Goal: Transaction & Acquisition: Obtain resource

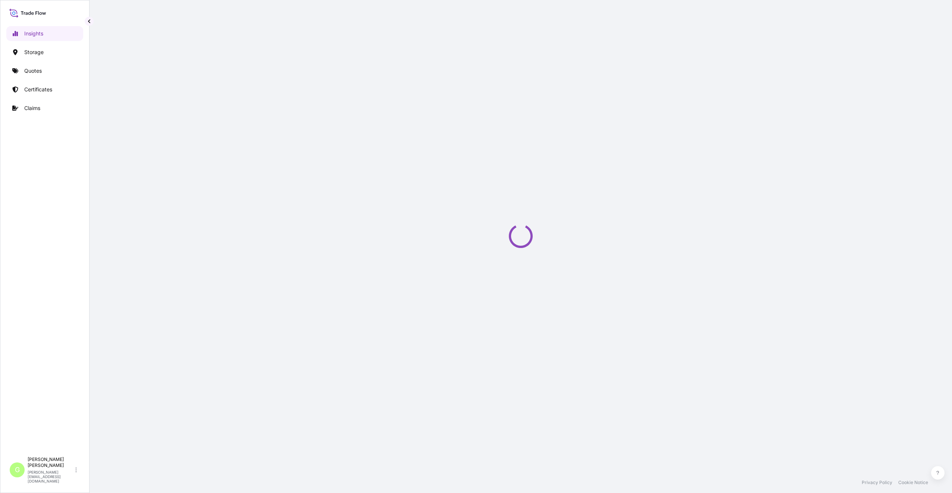
select select "2025"
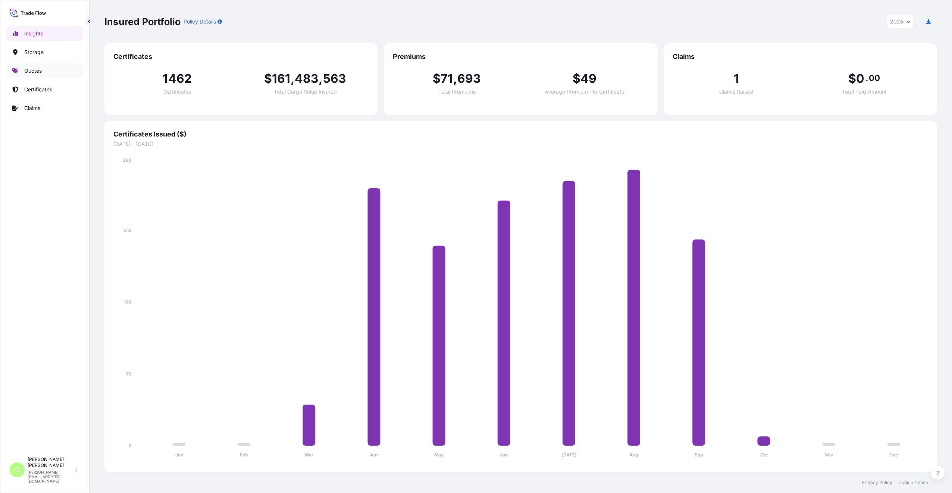
click at [32, 70] on p "Quotes" at bounding box center [33, 70] width 18 height 7
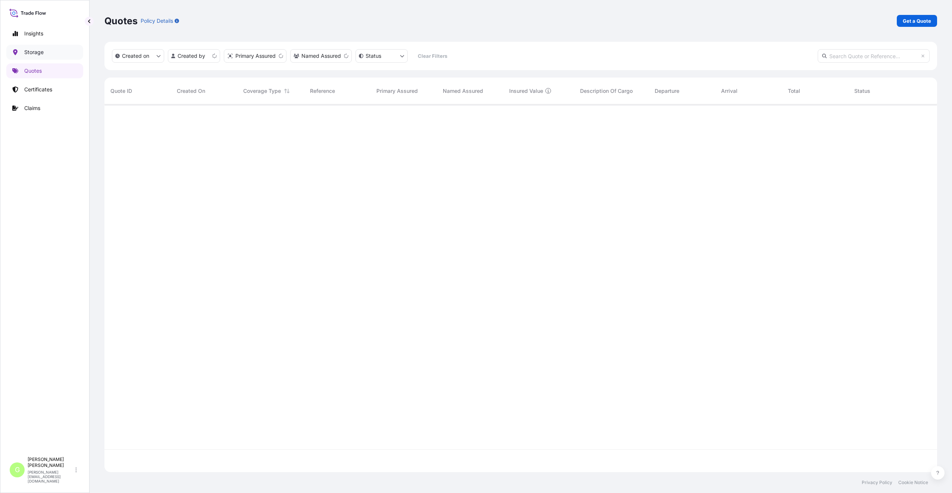
scroll to position [366, 827]
click at [111, 119] on span "73293" at bounding box center [118, 116] width 16 height 7
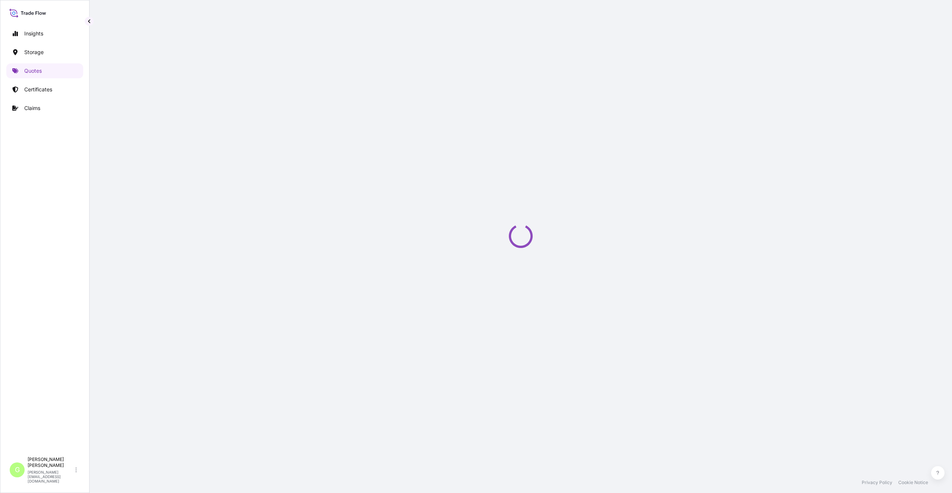
select select "Inland"
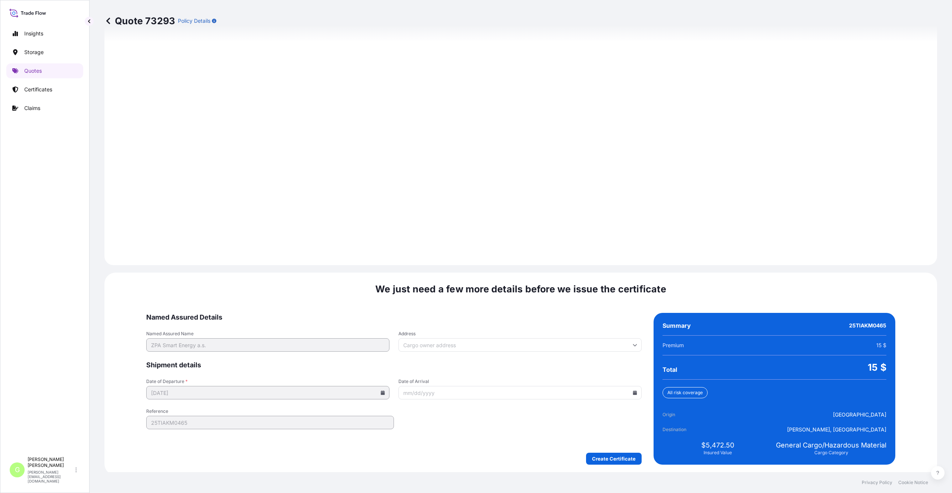
scroll to position [898, 0]
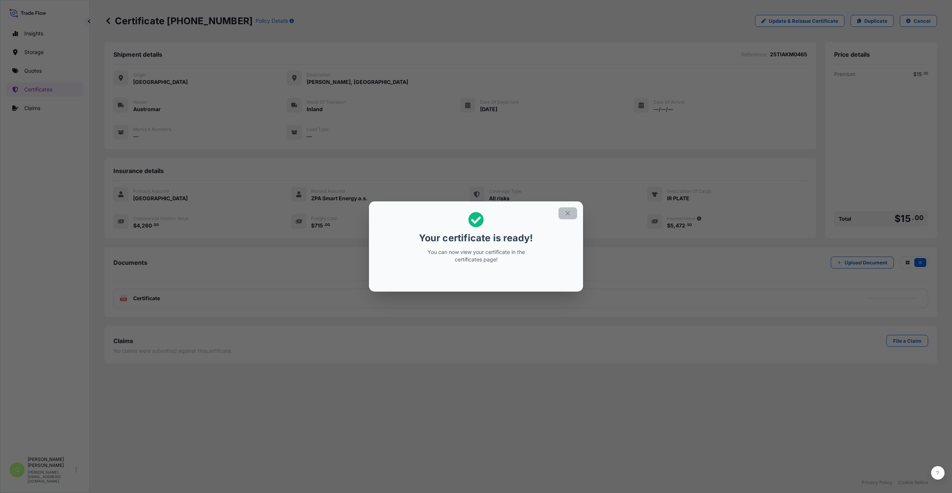
click at [563, 216] on button "button" at bounding box center [568, 213] width 19 height 12
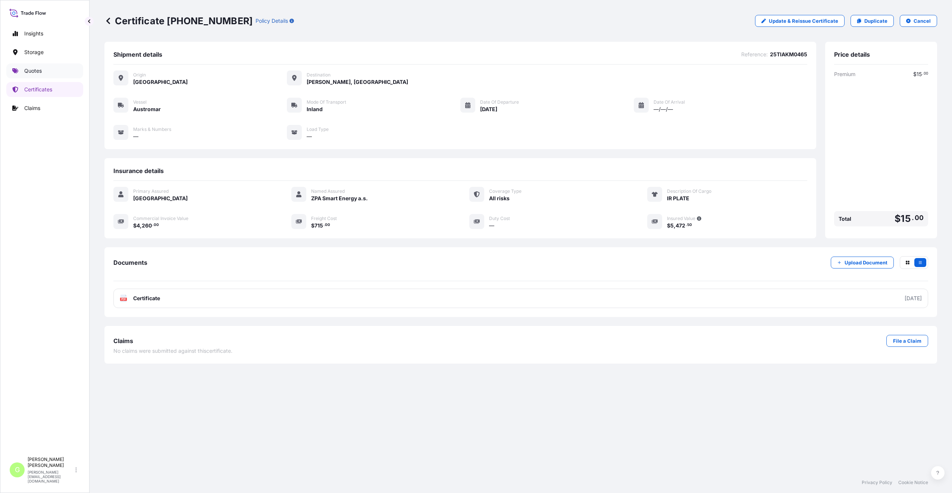
click at [33, 68] on p "Quotes" at bounding box center [33, 70] width 18 height 7
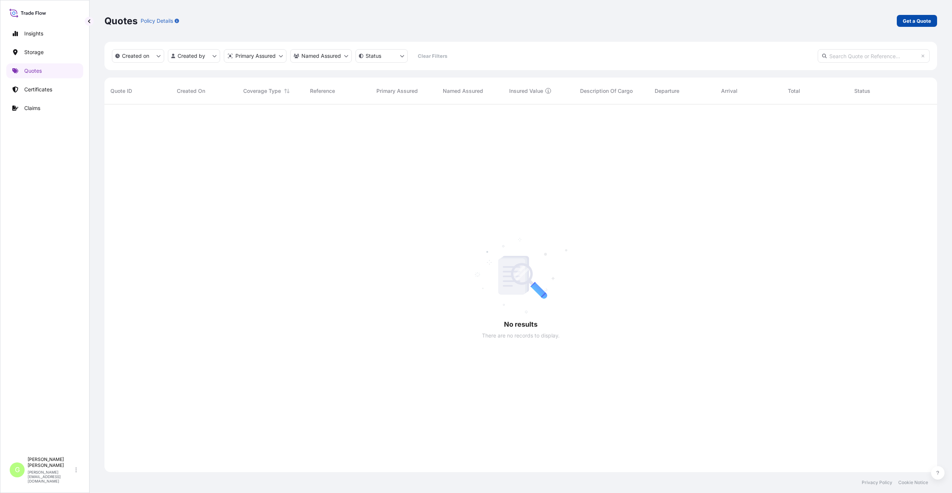
scroll to position [389, 827]
click at [918, 21] on p "Get a Quote" at bounding box center [917, 20] width 28 height 7
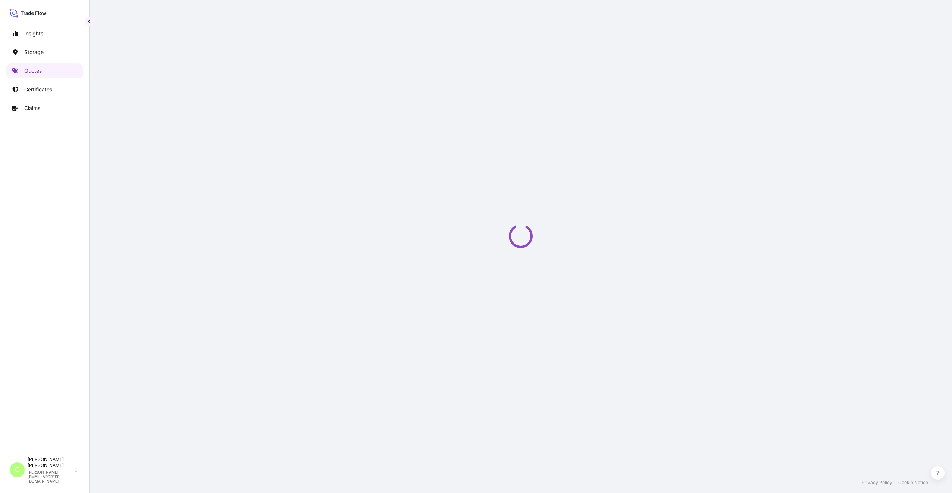
select select "Water"
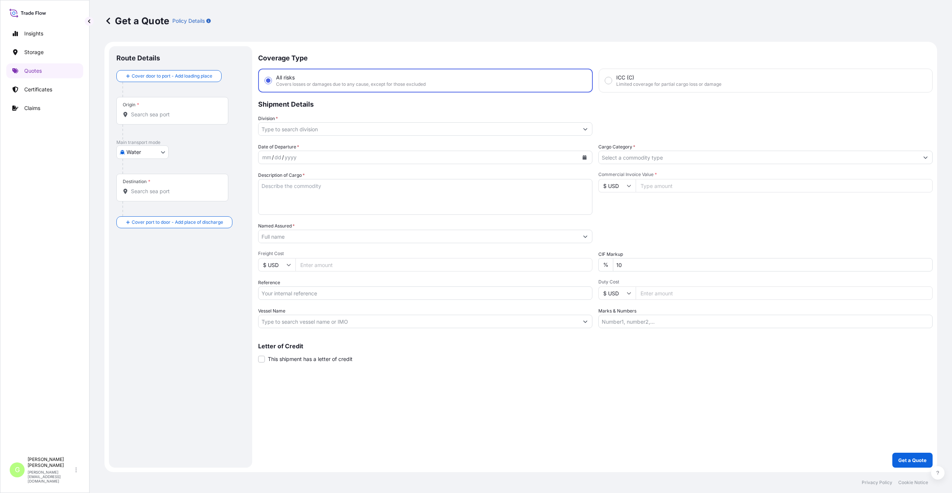
click at [131, 150] on body "Insights Storage Quotes Certificates Claims G [PERSON_NAME] [PERSON_NAME][EMAIL…" at bounding box center [476, 246] width 952 height 493
click at [134, 197] on span "Inland" at bounding box center [138, 198] width 15 height 7
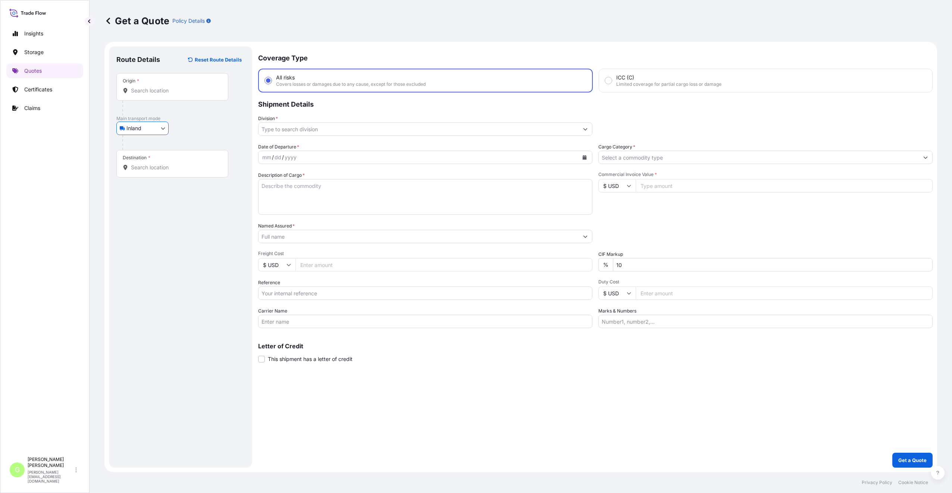
click at [285, 131] on input "Division *" at bounding box center [419, 128] width 320 height 13
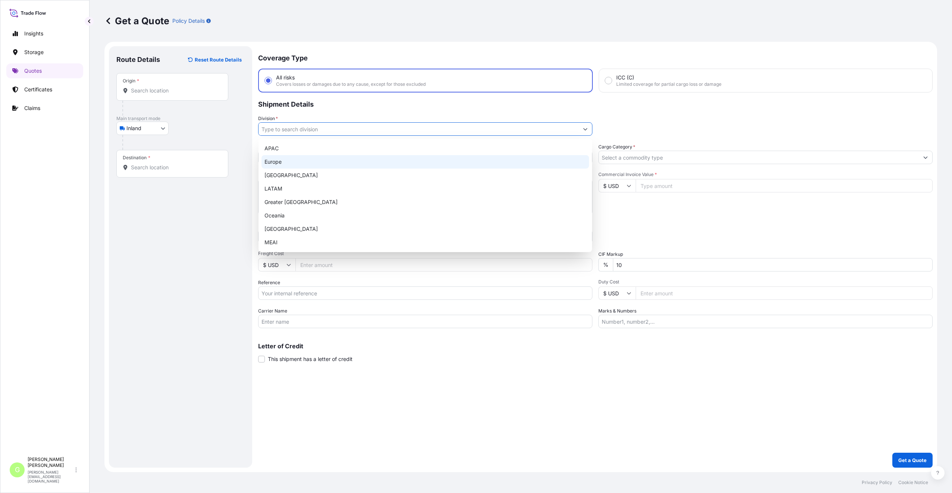
click at [274, 162] on div "Europe" at bounding box center [426, 161] width 328 height 13
type input "Europe"
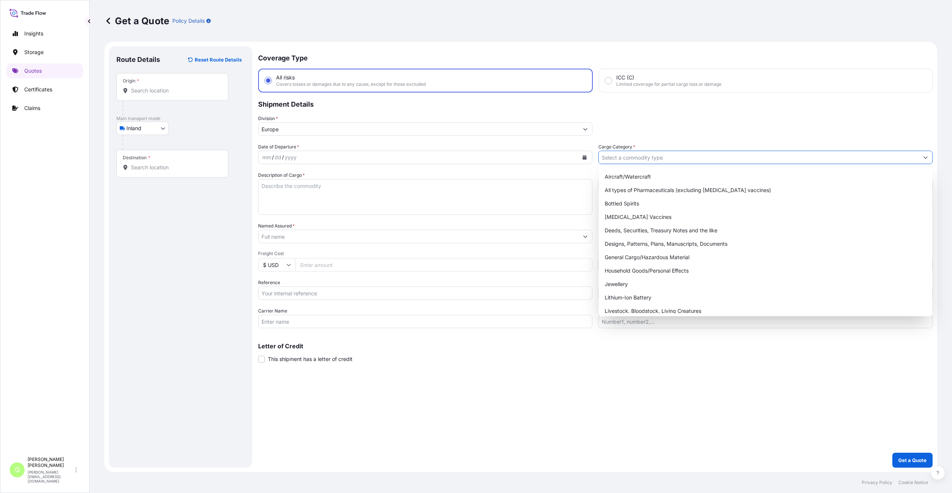
click at [626, 155] on input "Cargo Category *" at bounding box center [759, 157] width 320 height 13
click at [613, 256] on div "General Cargo/Hazardous Material" at bounding box center [766, 257] width 328 height 13
type input "General Cargo/Hazardous Material"
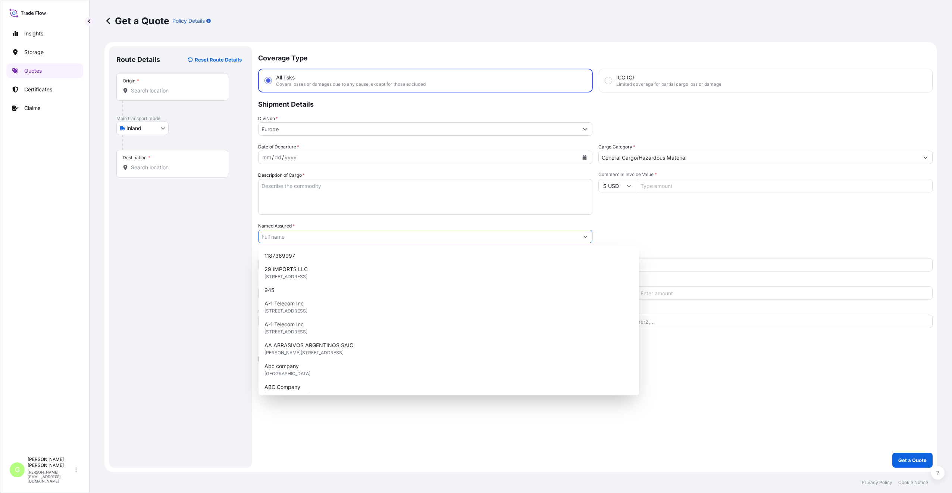
click at [269, 235] on input "Named Assured *" at bounding box center [419, 236] width 320 height 13
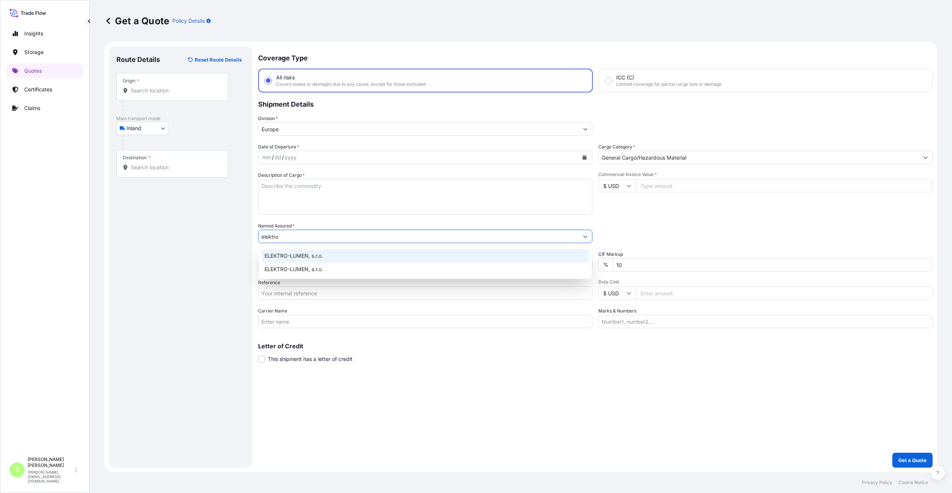
click at [277, 252] on div "ELEKTRO-LUMEN, s.r.o." at bounding box center [426, 255] width 328 height 13
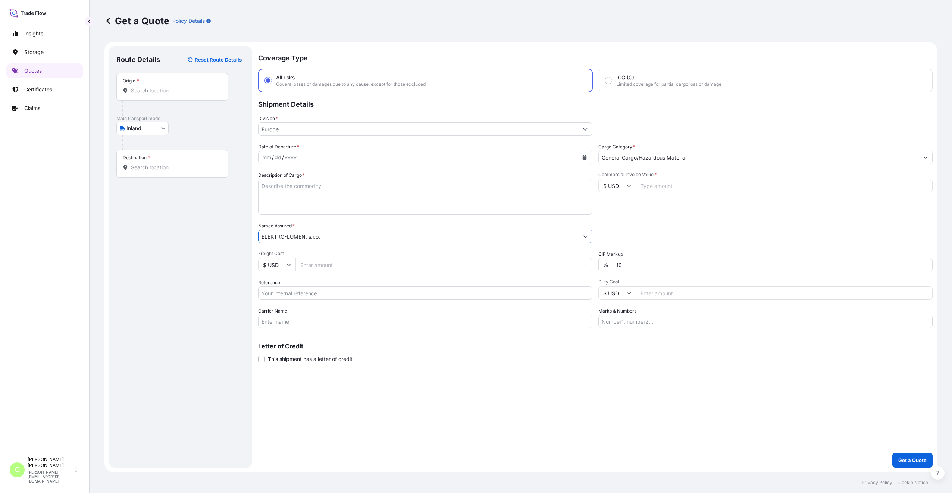
type input "ELEKTRO-LUMEN, s.r.o."
click at [269, 295] on input "Reference" at bounding box center [425, 293] width 334 height 13
paste input "25TIAKM0469"
type input "25TIAKM0469"
click at [686, 186] on input "Commercial Invoice Value *" at bounding box center [784, 185] width 297 height 13
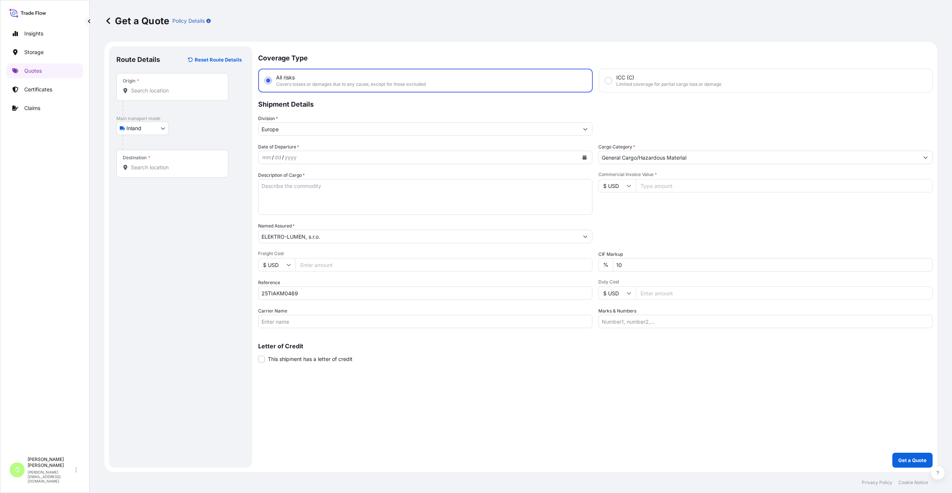
paste input "79040.0000"
type input "79040.0000"
click at [319, 269] on input "Freight Cost" at bounding box center [443, 264] width 297 height 13
paste input "7730"
type input "7730"
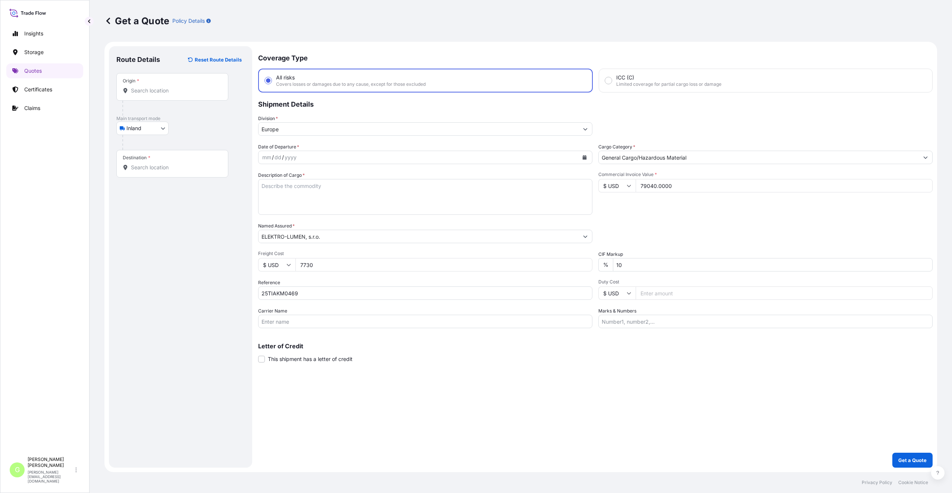
click at [584, 159] on icon "Calendar" at bounding box center [585, 157] width 4 height 4
click at [275, 176] on button "Previous" at bounding box center [274, 179] width 16 height 12
click at [298, 248] on div "23" at bounding box center [299, 248] width 13 height 13
click at [140, 82] on div "Origin *" at bounding box center [172, 87] width 112 height 28
click at [140, 87] on input "Origin *" at bounding box center [175, 90] width 88 height 7
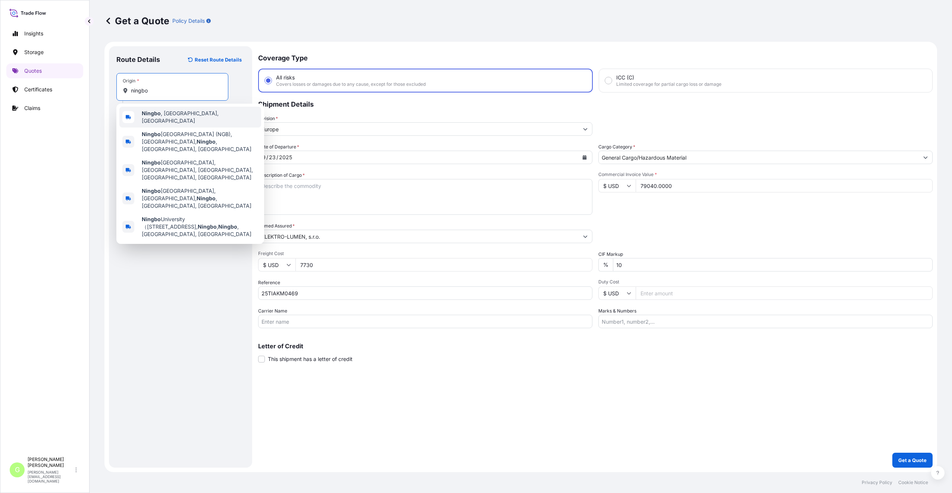
click at [149, 115] on b "Ningbo" at bounding box center [151, 113] width 19 height 6
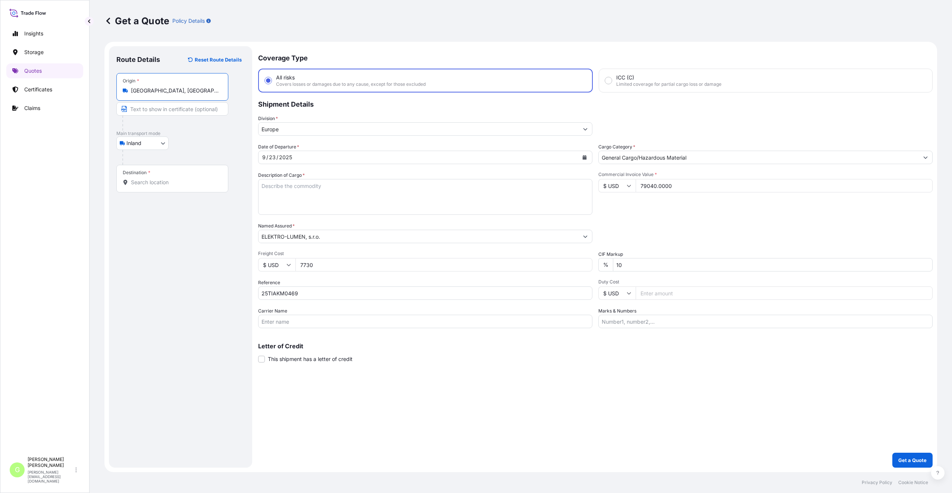
type input "[GEOGRAPHIC_DATA], [GEOGRAPHIC_DATA], [GEOGRAPHIC_DATA]"
click at [147, 110] on input "Text to appear on certificate" at bounding box center [172, 108] width 112 height 13
click at [148, 110] on input "Text to appear on certificate" at bounding box center [172, 108] width 112 height 13
type input "n"
type input "NINGBO [GEOGRAPHIC_DATA]"
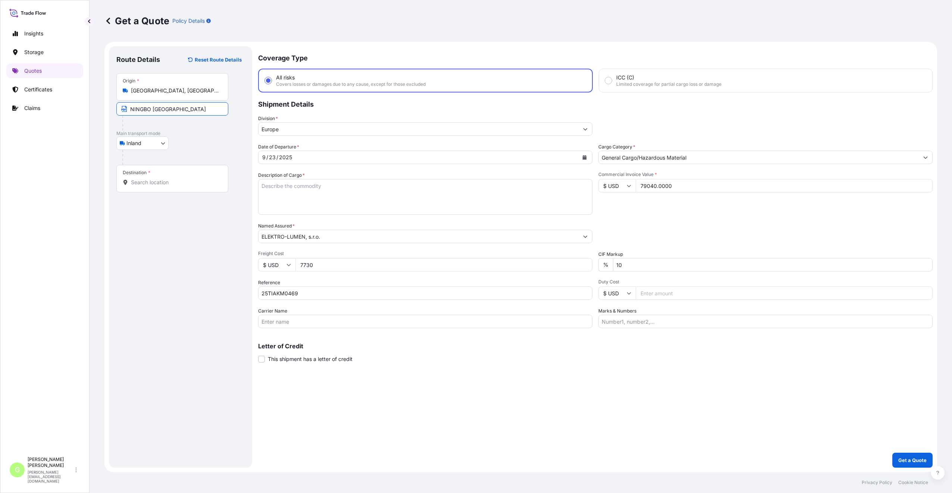
click at [140, 188] on div "Destination *" at bounding box center [172, 179] width 112 height 28
click at [140, 186] on input "Destination *" at bounding box center [175, 182] width 88 height 7
click at [142, 184] on input "Destination * Please select a destination" at bounding box center [175, 182] width 88 height 7
paste input "Hranice IV - Drahotuše"
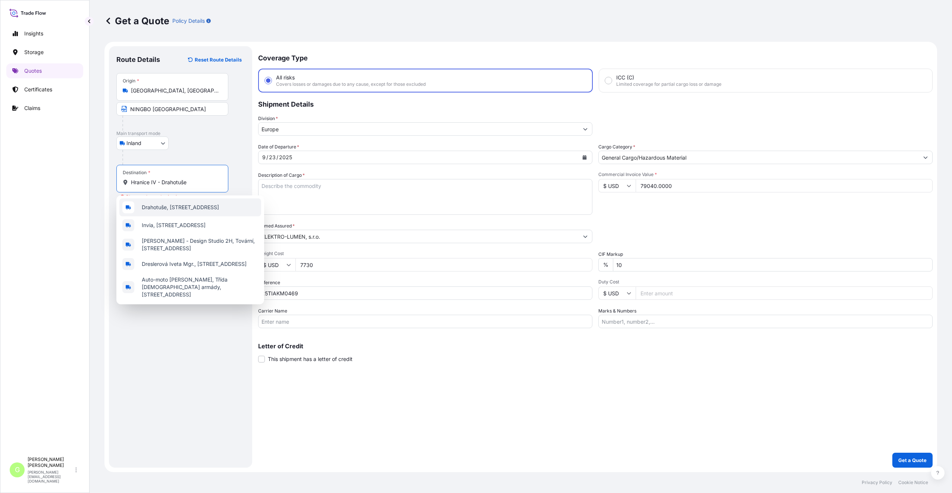
click at [156, 207] on span "Drahotuše, [STREET_ADDRESS]" at bounding box center [180, 207] width 77 height 7
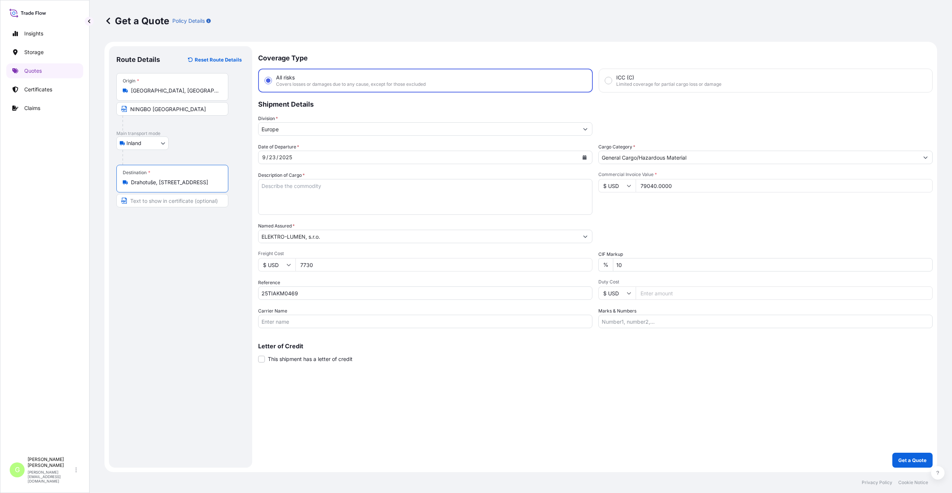
type input "Drahotuše, [STREET_ADDRESS]"
click at [146, 198] on input "Text to appear on certificate" at bounding box center [172, 200] width 112 height 13
paste input "Hranice IV - Drahotuše"
type input "Hranice IV - Drahotuše [GEOGRAPHIC_DATA]"
click at [273, 322] on input "Carrier Name" at bounding box center [425, 321] width 334 height 13
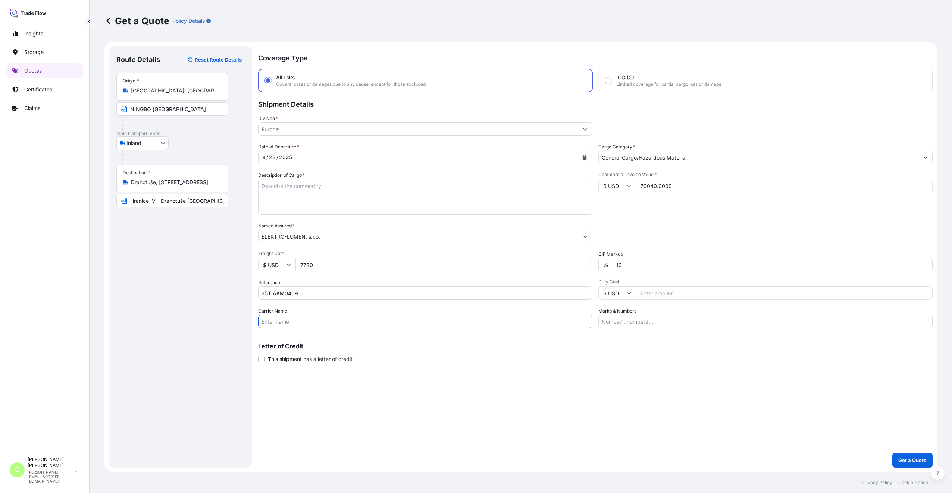
type input "CFS CESKA TREBOVA S.R.O."
click at [305, 183] on textarea "Description of Cargo *" at bounding box center [425, 197] width 334 height 36
click at [301, 184] on textarea "LED SWEET LAPM HOUSING" at bounding box center [425, 197] width 334 height 36
click at [283, 185] on textarea "LED SWEET LAMp HOUSING" at bounding box center [425, 197] width 334 height 36
click at [306, 187] on textarea "LED STREET LAMp HOUSING" at bounding box center [425, 197] width 334 height 36
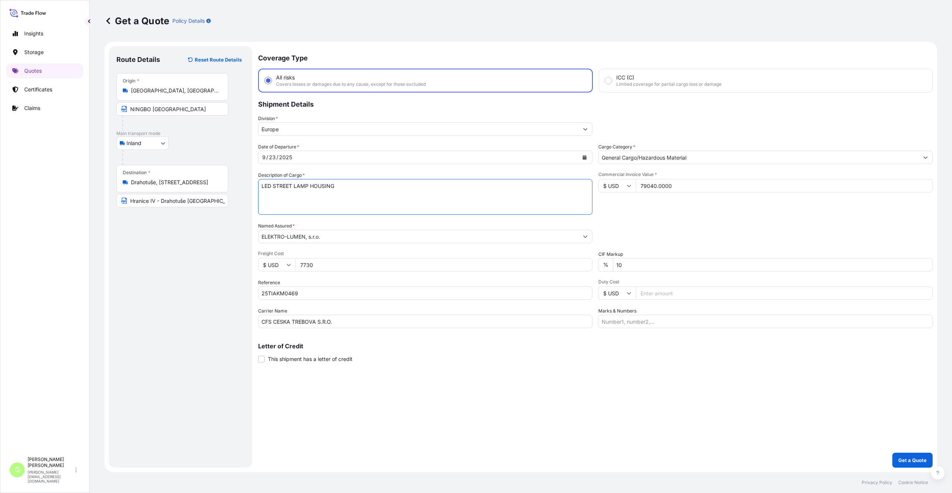
type textarea "LED STREET LAMP HOUSING"
click at [914, 457] on p "Get a Quote" at bounding box center [912, 460] width 28 height 7
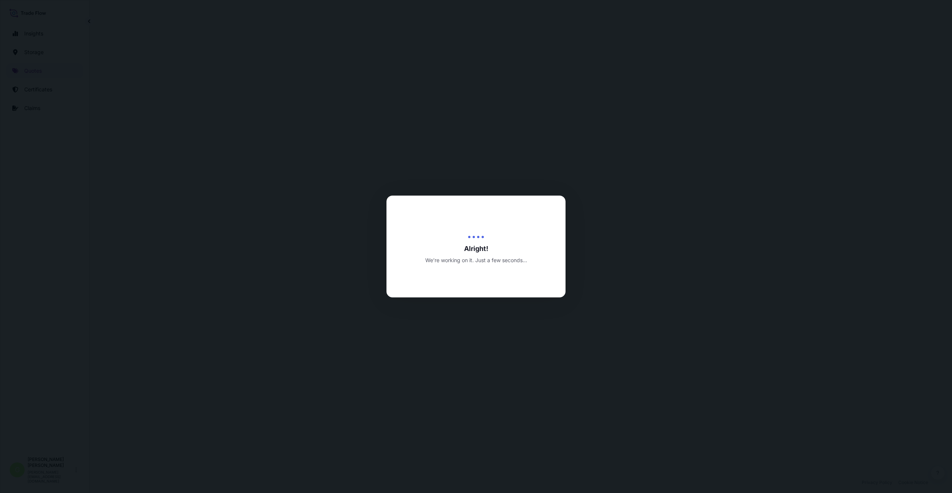
select select "Inland"
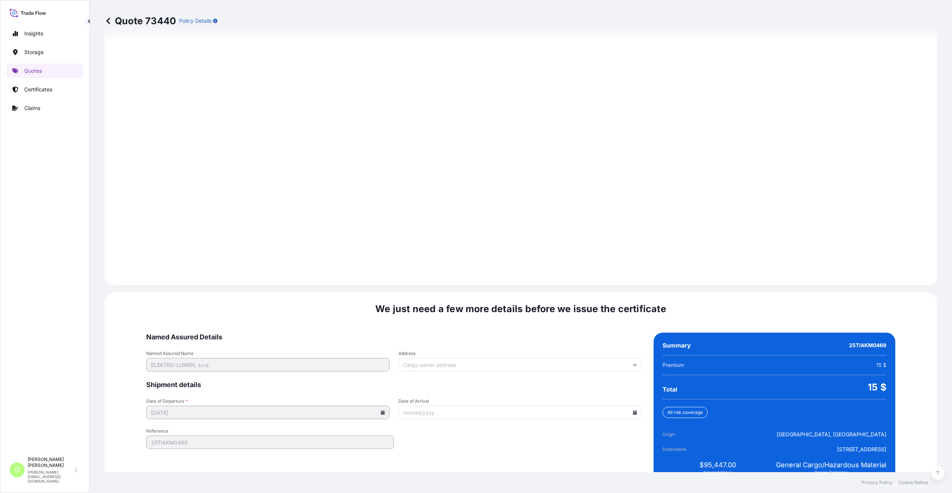
scroll to position [898, 0]
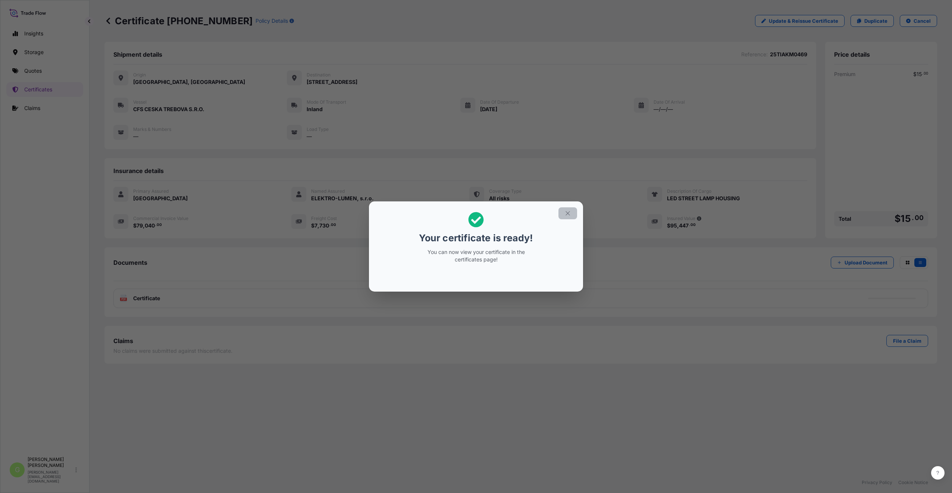
click at [572, 215] on button "button" at bounding box center [568, 213] width 19 height 12
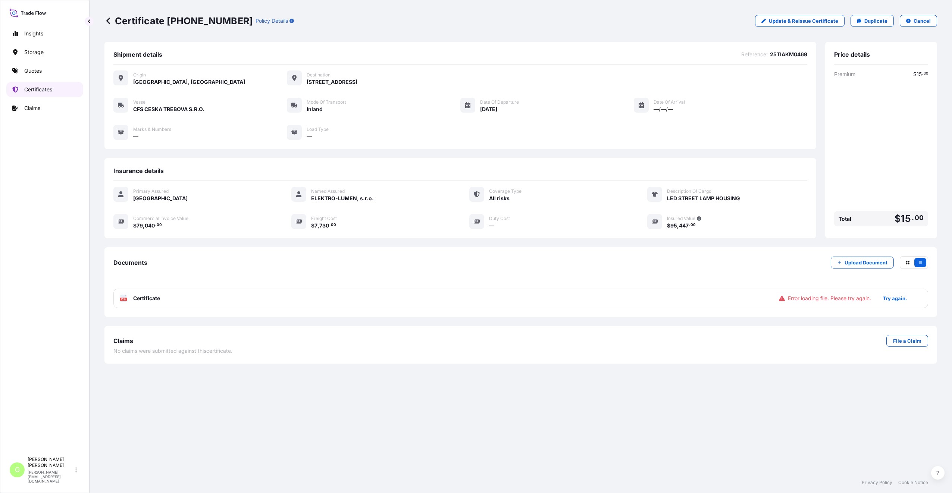
click at [29, 88] on p "Certificates" at bounding box center [38, 89] width 28 height 7
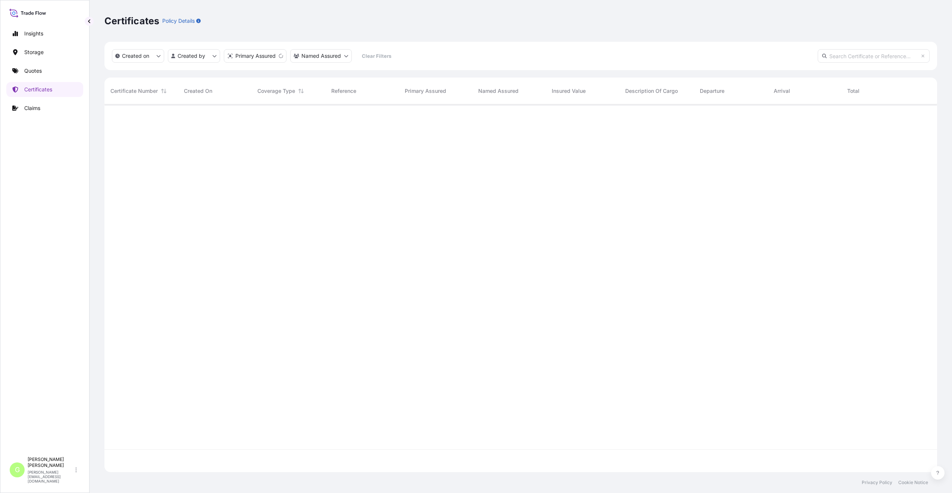
scroll to position [366, 827]
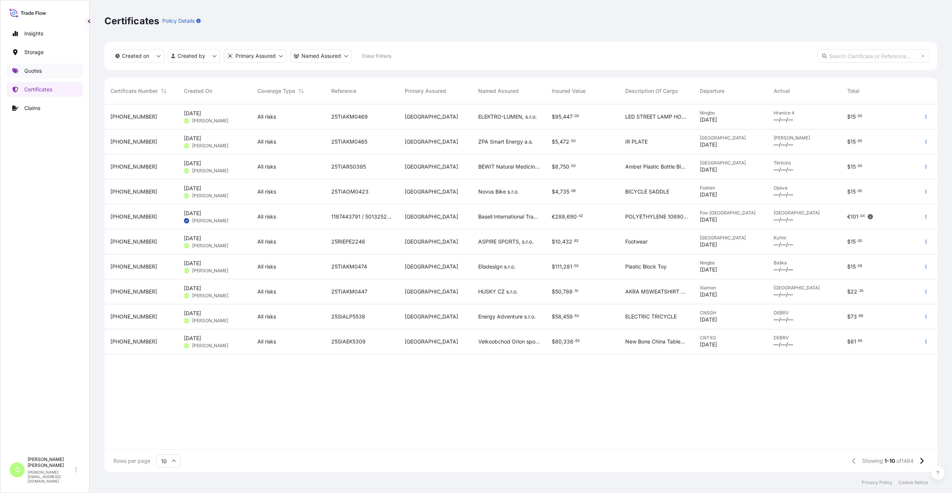
click at [32, 69] on p "Quotes" at bounding box center [33, 70] width 18 height 7
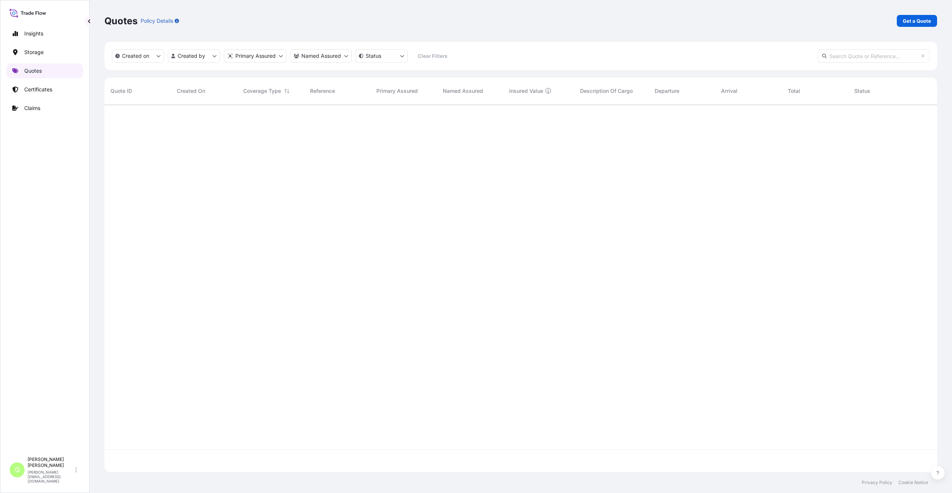
scroll to position [366, 827]
click at [932, 22] on link "Get a Quote" at bounding box center [917, 21] width 40 height 12
select select "Water"
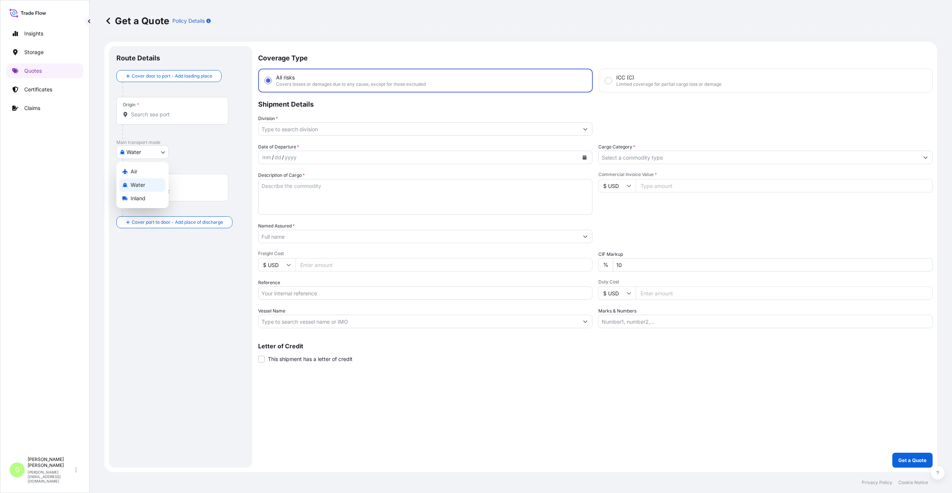
click at [128, 155] on body "Insights Storage Quotes Certificates Claims G [PERSON_NAME] [PERSON_NAME][EMAIL…" at bounding box center [476, 246] width 952 height 493
click at [143, 198] on span "Inland" at bounding box center [138, 198] width 15 height 7
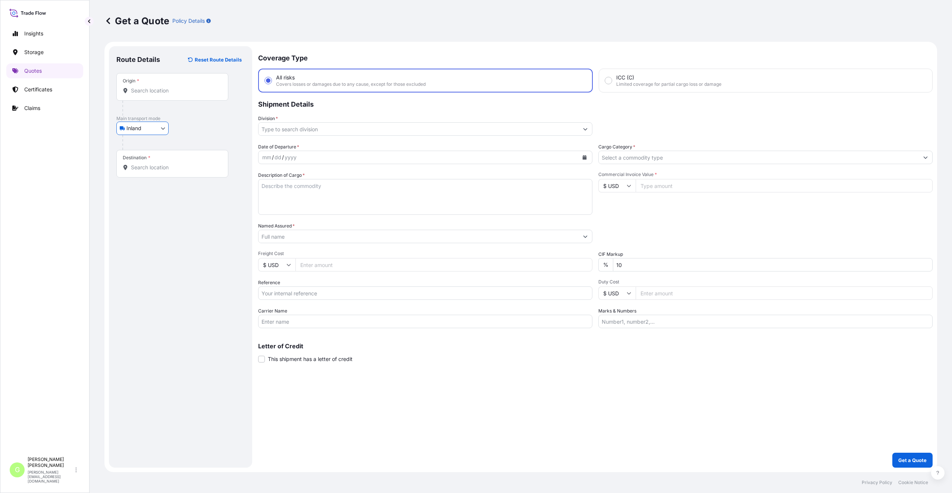
click at [279, 128] on input "Division *" at bounding box center [419, 128] width 320 height 13
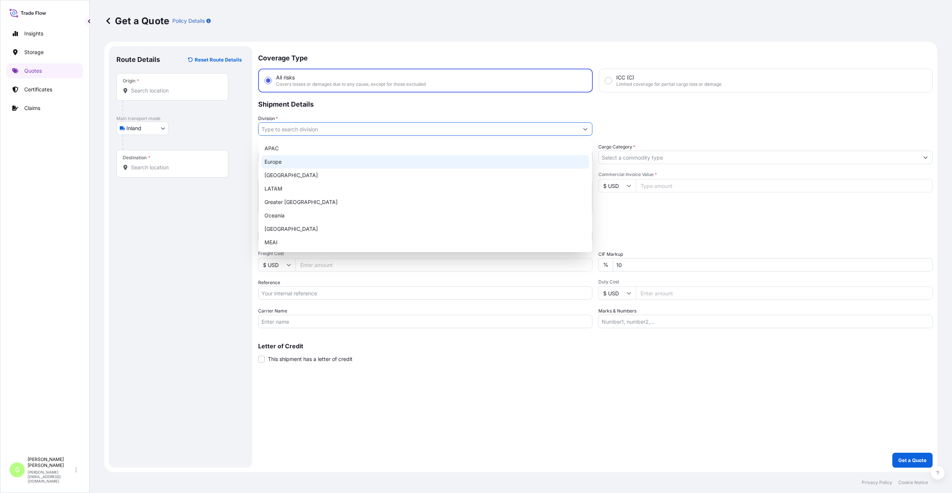
click at [280, 164] on div "Europe" at bounding box center [426, 161] width 328 height 13
type input "Europe"
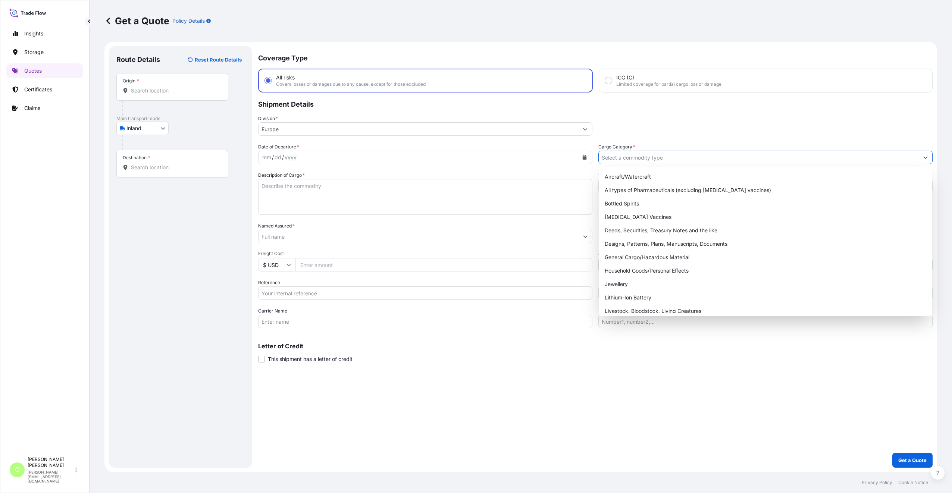
click at [624, 155] on input "Cargo Category *" at bounding box center [759, 157] width 320 height 13
click at [611, 255] on div "General Cargo/Hazardous Material" at bounding box center [766, 257] width 328 height 13
type input "General Cargo/Hazardous Material"
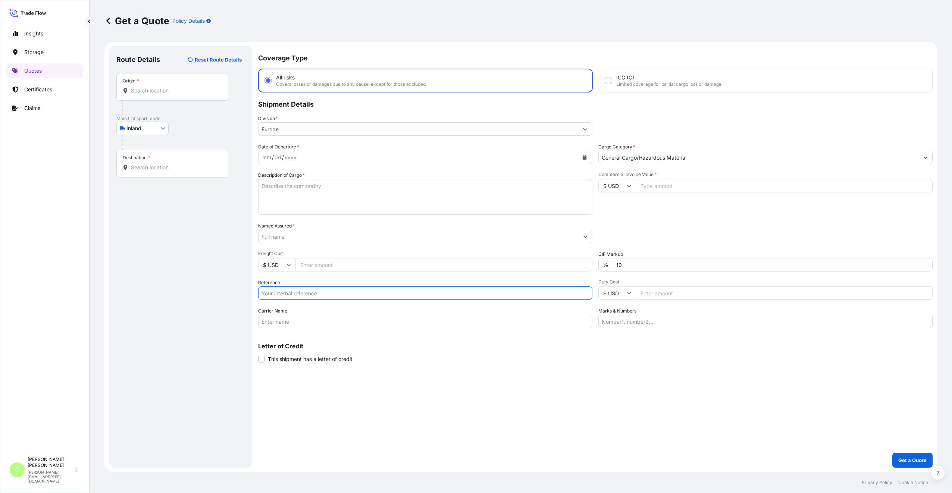
click at [273, 293] on input "Reference" at bounding box center [425, 293] width 334 height 13
paste input "25TIARS0453"
type input "25TIARS0453"
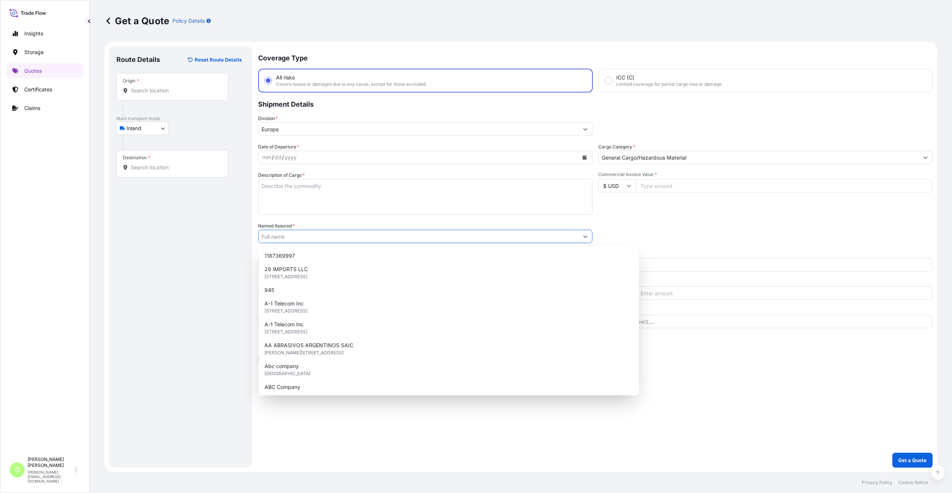
click at [298, 237] on input "Named Assured *" at bounding box center [419, 236] width 320 height 13
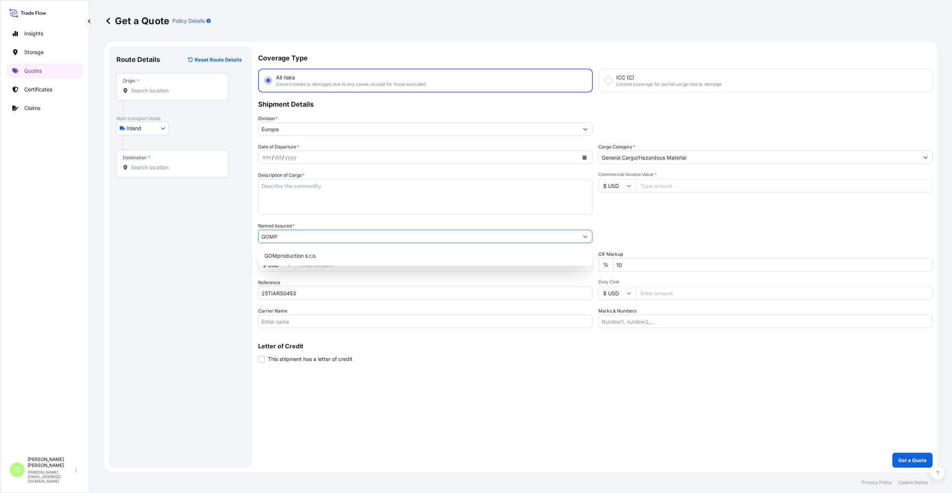
click at [295, 249] on div "GOMproduction s.r.o." at bounding box center [426, 255] width 328 height 13
type input "GOMproduction s.r.o."
click at [690, 187] on input "Commercial Invoice Value *" at bounding box center [784, 185] width 297 height 13
paste input "15300.0000"
type input "15300.0000"
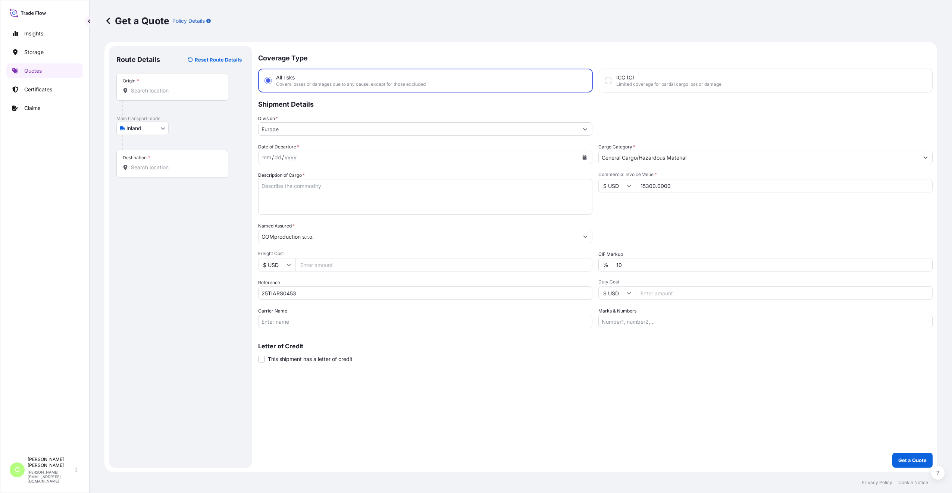
click at [323, 265] on input "Freight Cost" at bounding box center [443, 264] width 297 height 13
paste input "585"
type input "585"
click at [290, 324] on input "Carrier Name" at bounding box center [425, 321] width 334 height 13
type input "BOXLINE UCL"
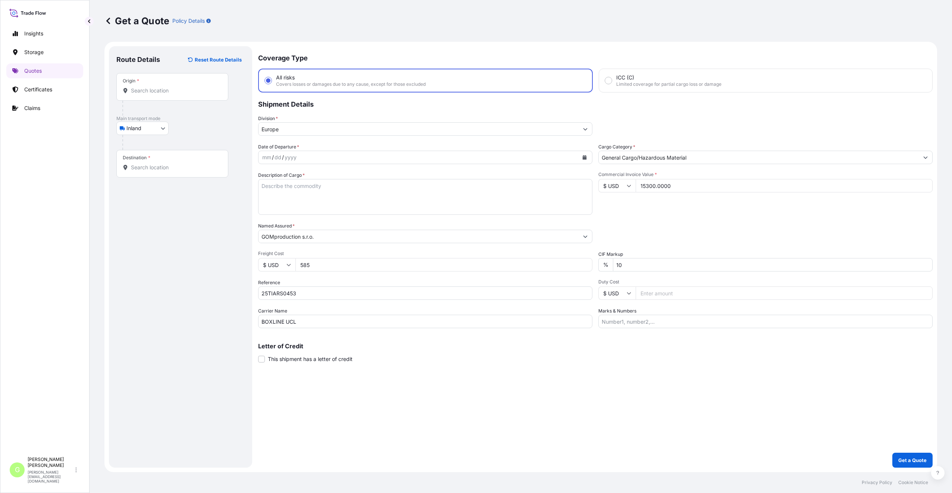
click at [184, 91] on input "Origin *" at bounding box center [175, 90] width 88 height 7
paste input "[GEOGRAPHIC_DATA]"
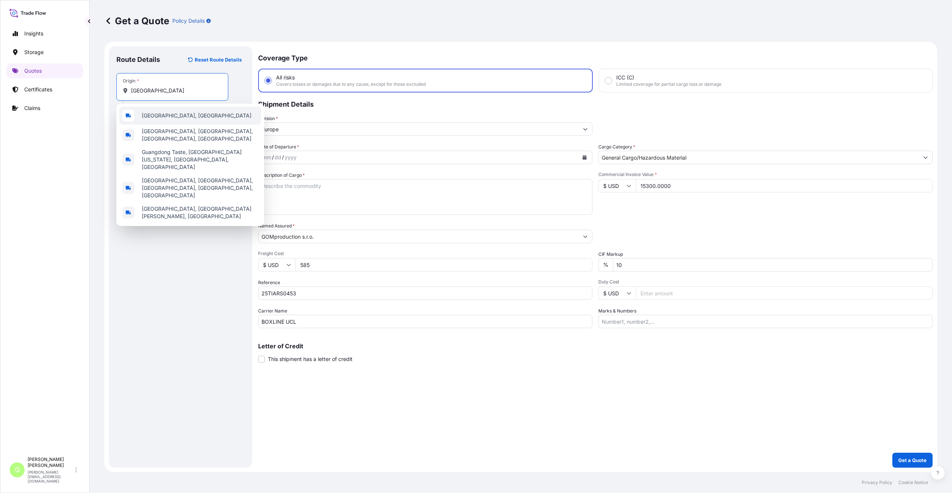
click at [178, 119] on span "[GEOGRAPHIC_DATA], [GEOGRAPHIC_DATA]" at bounding box center [197, 115] width 110 height 7
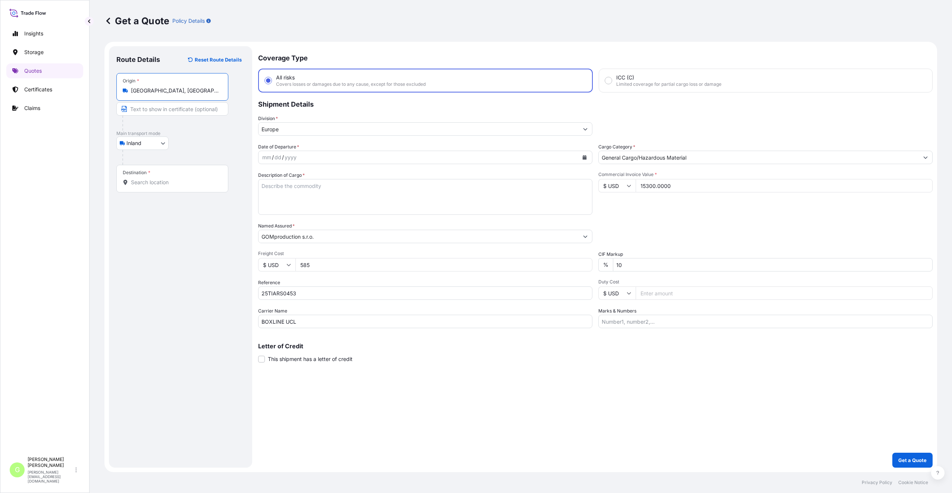
drag, startPoint x: 177, startPoint y: 91, endPoint x: 131, endPoint y: 92, distance: 46.3
click at [131, 92] on div "[GEOGRAPHIC_DATA], [GEOGRAPHIC_DATA]" at bounding box center [172, 90] width 99 height 7
type input "[GEOGRAPHIC_DATA], [GEOGRAPHIC_DATA]"
click at [134, 106] on input "Text to appear on certificate" at bounding box center [172, 108] width 112 height 13
paste input "[GEOGRAPHIC_DATA], [GEOGRAPHIC_DATA]"
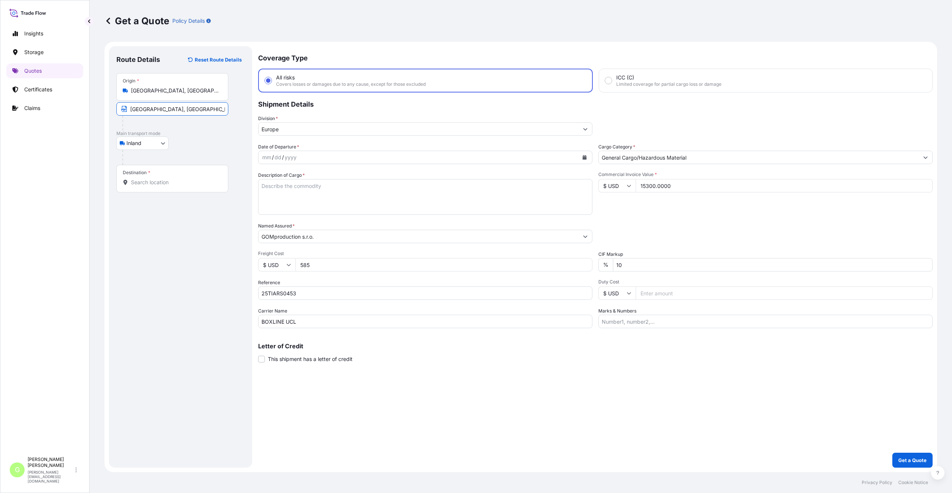
type input "[GEOGRAPHIC_DATA], [GEOGRAPHIC_DATA]"
drag, startPoint x: 154, startPoint y: 183, endPoint x: 137, endPoint y: 237, distance: 56.2
click at [154, 184] on input "Destination *" at bounding box center [175, 182] width 88 height 7
click at [155, 181] on input "Destination * Please select a destination" at bounding box center [175, 182] width 88 height 7
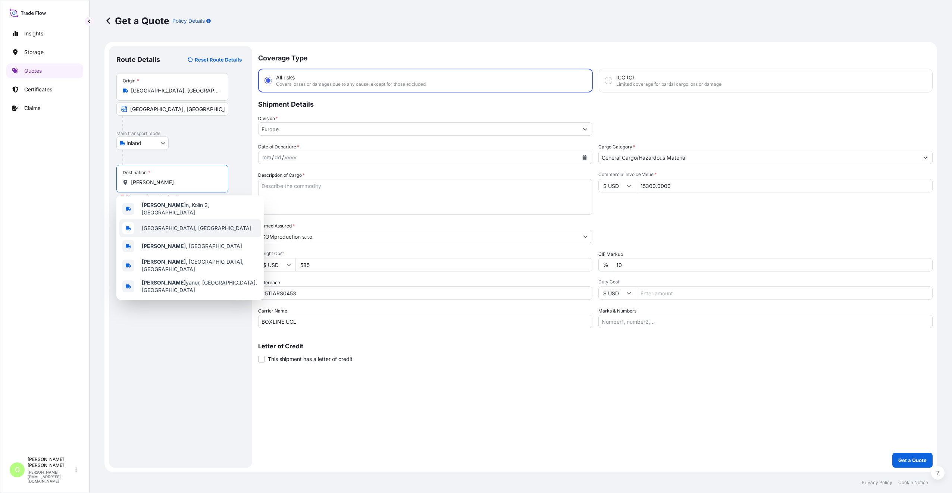
click at [156, 225] on span "[GEOGRAPHIC_DATA], [GEOGRAPHIC_DATA]" at bounding box center [197, 228] width 110 height 7
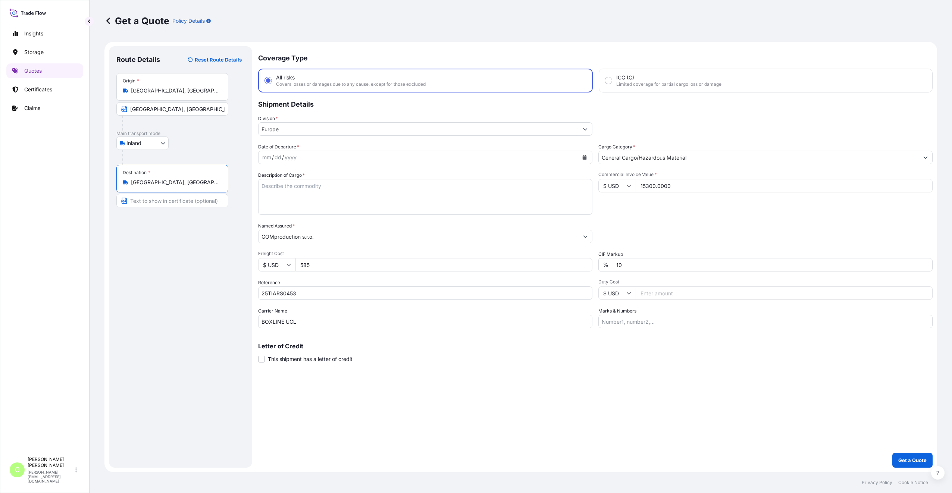
type input "[GEOGRAPHIC_DATA], [GEOGRAPHIC_DATA]"
click at [145, 203] on input "Text to appear on certificate" at bounding box center [172, 200] width 112 height 13
type input "KOLIN, [GEOGRAPHIC_DATA]"
click at [191, 289] on div "Route Details Reset Route Details Place of loading Road / [GEOGRAPHIC_DATA] / I…" at bounding box center [180, 257] width 128 height 407
click at [586, 157] on icon "Calendar" at bounding box center [585, 157] width 4 height 4
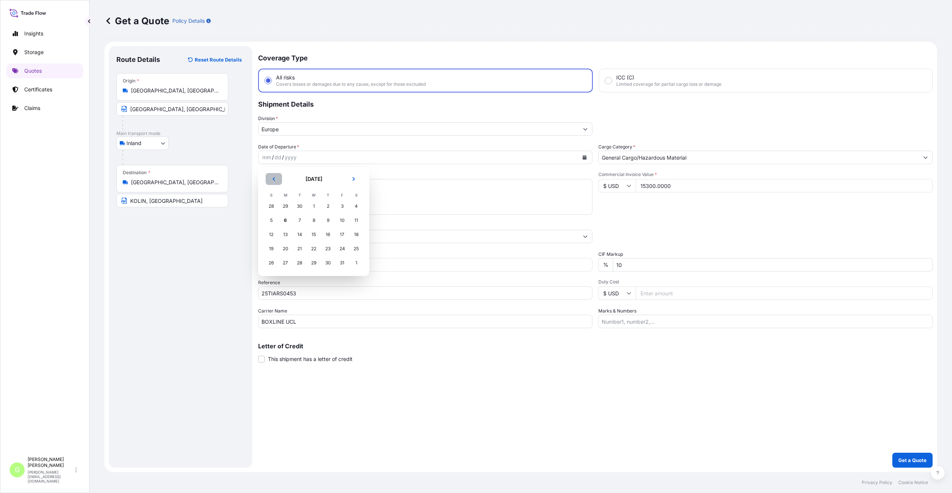
click at [276, 177] on icon "Previous" at bounding box center [274, 179] width 4 height 4
click at [299, 206] on div "2" at bounding box center [299, 206] width 13 height 13
click at [289, 191] on textarea "Description of Cargo *" at bounding box center [425, 197] width 334 height 36
type textarea "LED LIGHT"
click at [925, 457] on button "Get a Quote" at bounding box center [912, 460] width 40 height 15
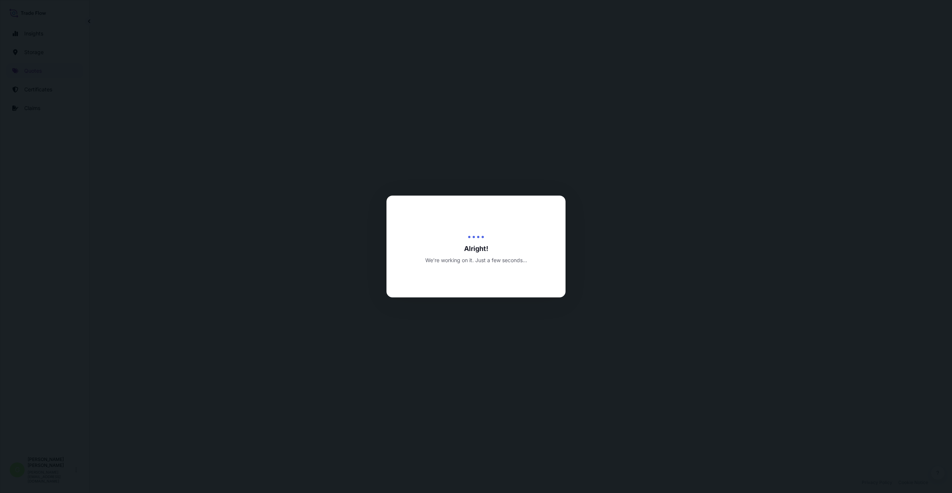
select select "Inland"
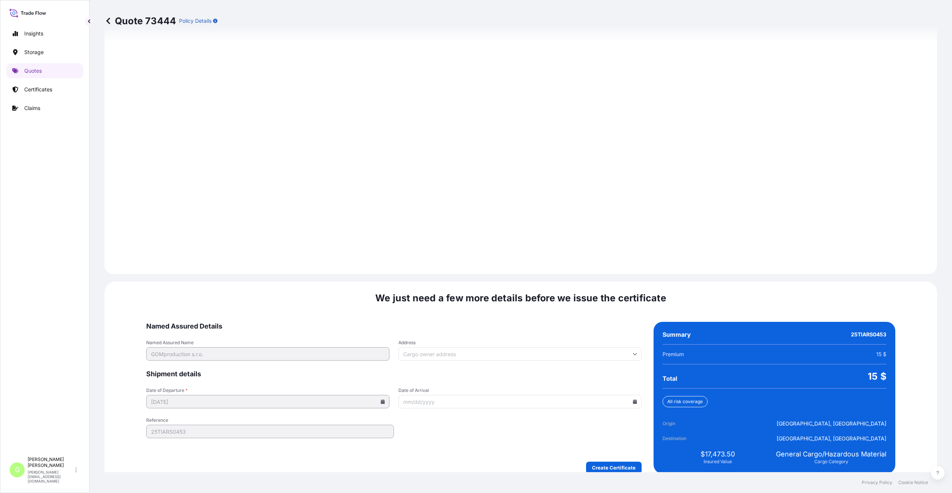
scroll to position [898, 0]
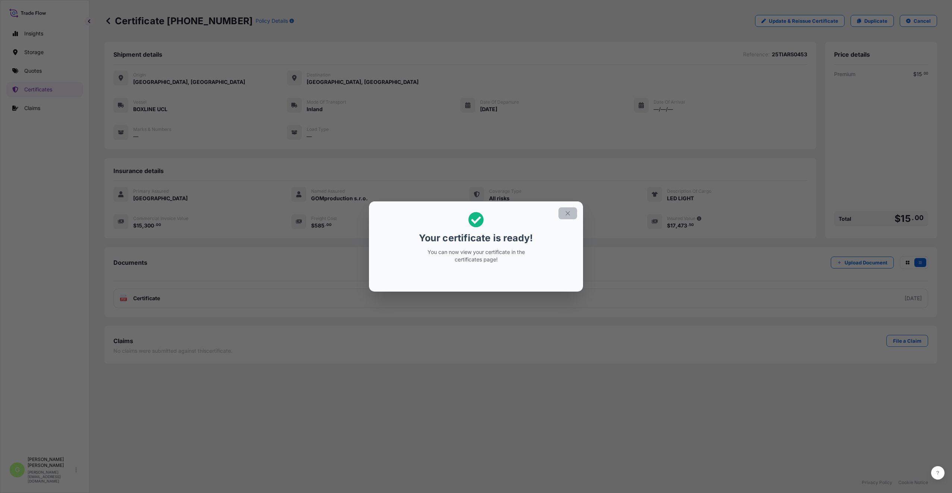
click at [572, 214] on button "button" at bounding box center [568, 213] width 19 height 12
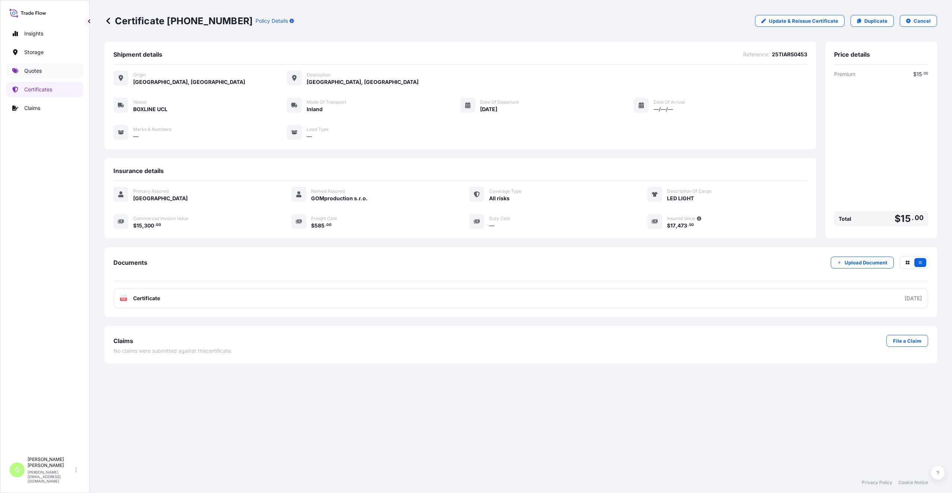
click at [27, 69] on p "Quotes" at bounding box center [33, 70] width 18 height 7
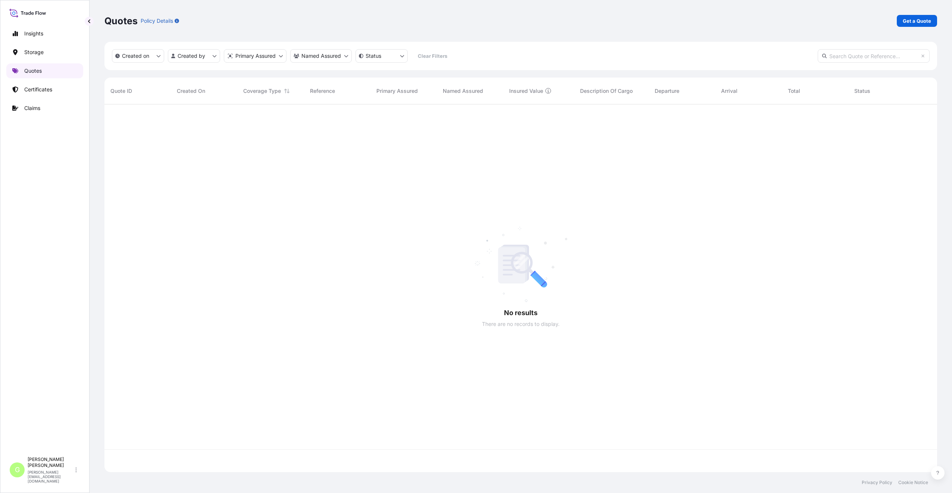
scroll to position [366, 827]
click at [918, 21] on p "Get a Quote" at bounding box center [917, 20] width 28 height 7
select select "Water"
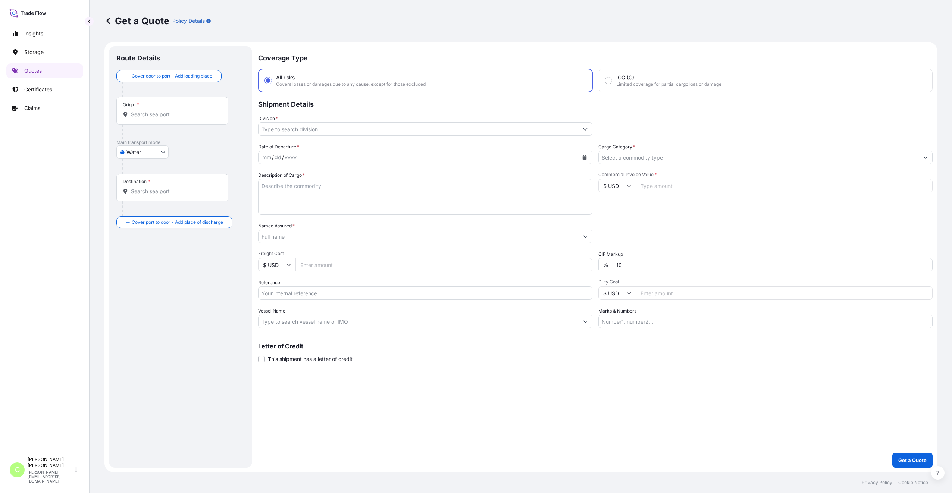
click at [132, 151] on body "Insights Storage Quotes Certificates Claims G [PERSON_NAME] [PERSON_NAME][EMAIL…" at bounding box center [476, 246] width 952 height 493
click at [135, 195] on span "Inland" at bounding box center [138, 198] width 15 height 7
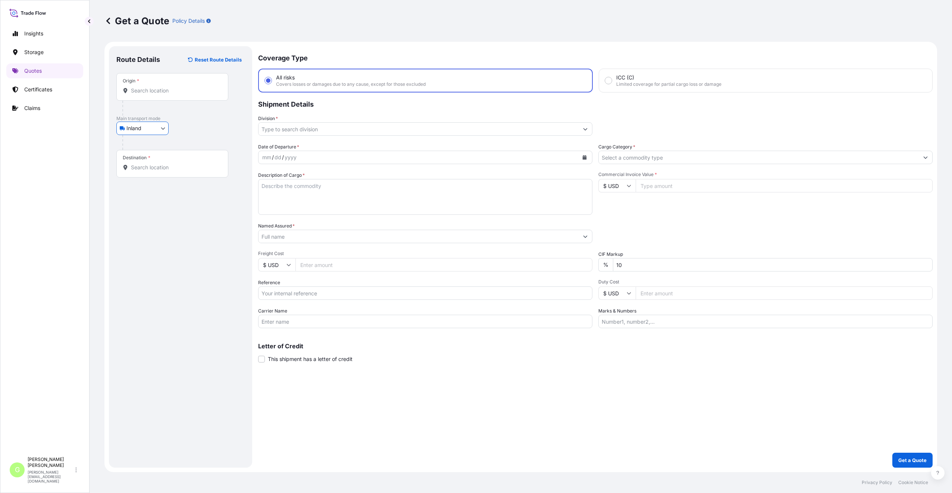
drag, startPoint x: 286, startPoint y: 128, endPoint x: 285, endPoint y: 134, distance: 6.0
click at [286, 127] on input "Division *" at bounding box center [419, 128] width 320 height 13
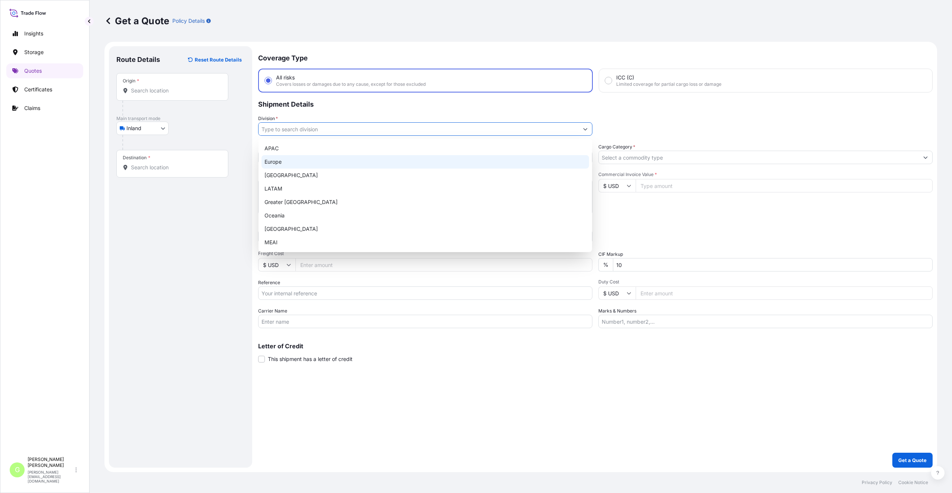
click at [278, 162] on div "Europe" at bounding box center [426, 161] width 328 height 13
type input "Europe"
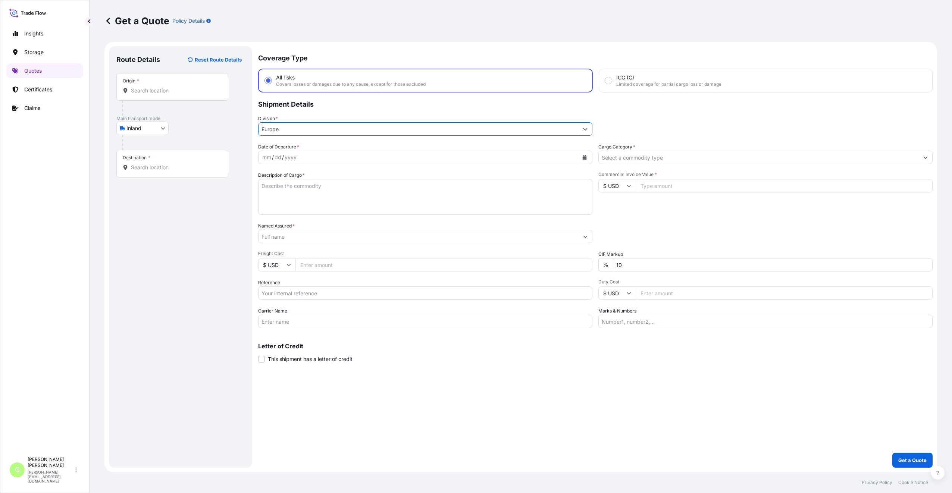
click at [661, 162] on input "Cargo Category *" at bounding box center [759, 157] width 320 height 13
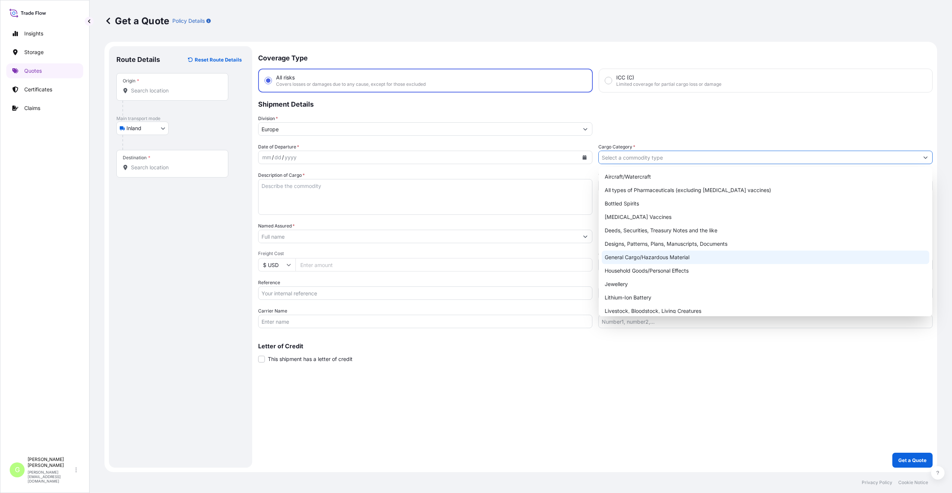
click at [633, 256] on div "General Cargo/Hazardous Material" at bounding box center [766, 257] width 328 height 13
type input "General Cargo/Hazardous Material"
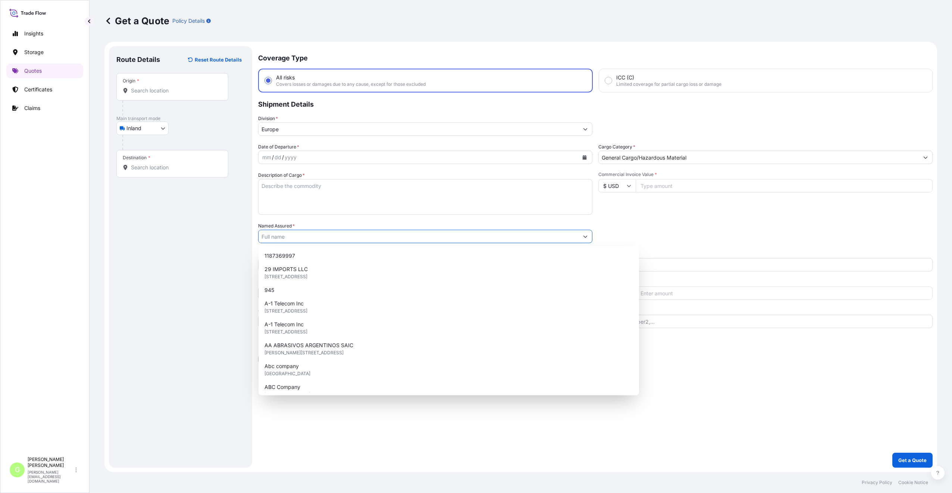
click at [306, 238] on input "Named Assured *" at bounding box center [419, 236] width 320 height 13
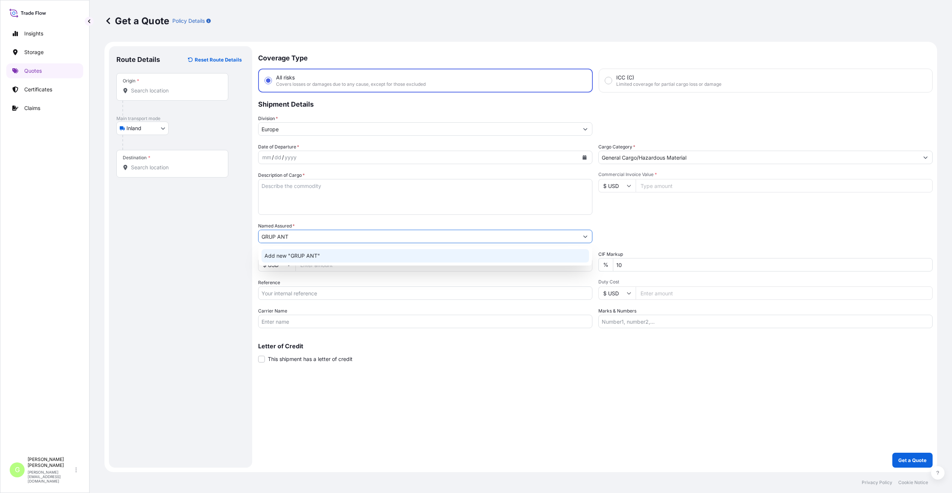
click at [274, 237] on input "GRUP ANT" at bounding box center [419, 236] width 320 height 13
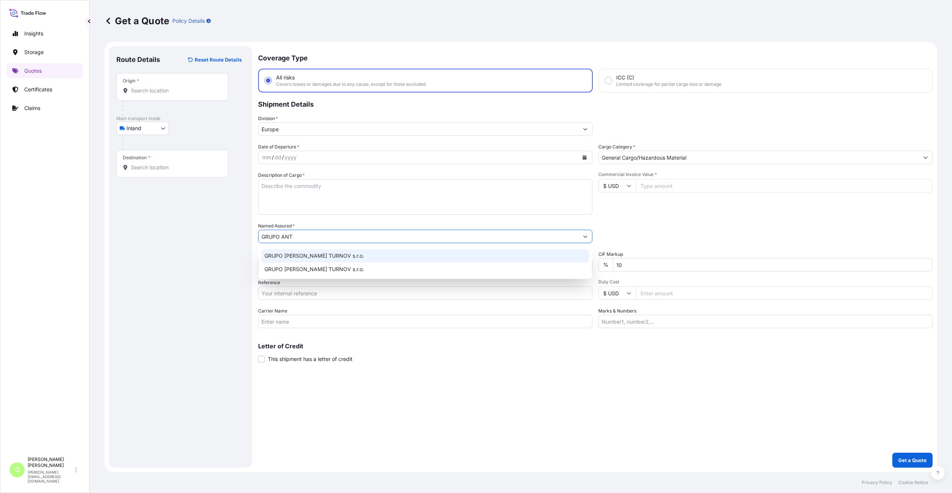
click at [309, 257] on span "GRUPO [PERSON_NAME] TURNOV s.r.o." at bounding box center [315, 255] width 100 height 7
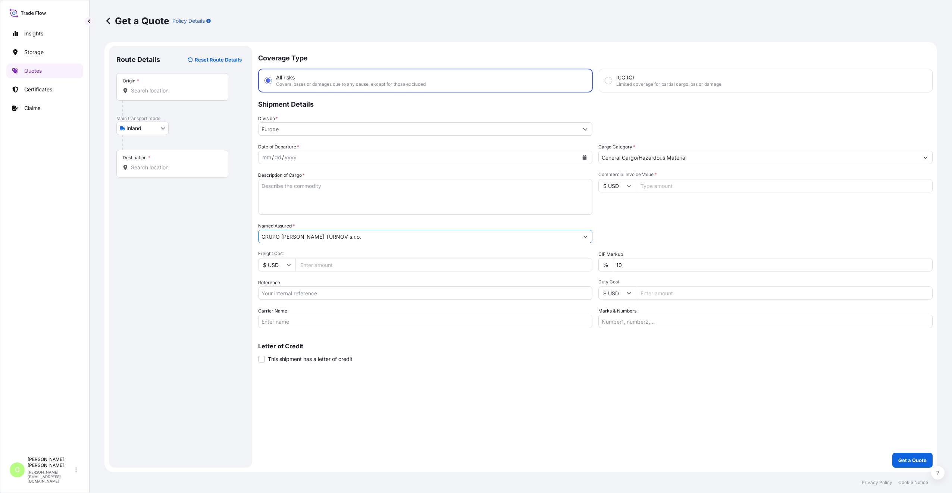
type input "GRUPO [PERSON_NAME] TURNOV s.r.o."
click at [269, 293] on input "Reference" at bounding box center [425, 293] width 334 height 13
paste input "25TIAKM0458"
type input "25TIAKM0458"
click at [660, 181] on input "Commercial Invoice Value *" at bounding box center [784, 185] width 297 height 13
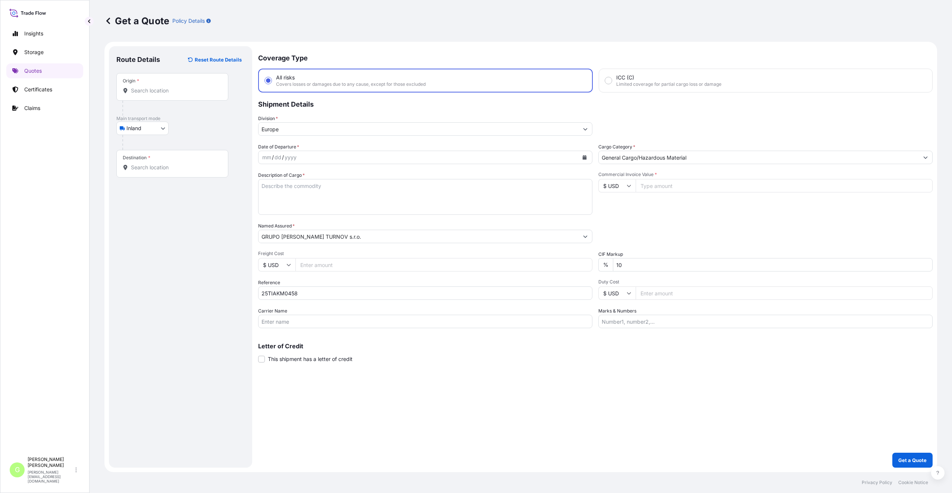
paste input "25487.09"
type input "25487.09"
click at [320, 262] on input "Freight Cost" at bounding box center [443, 264] width 297 height 13
paste input "4880"
type input "4880"
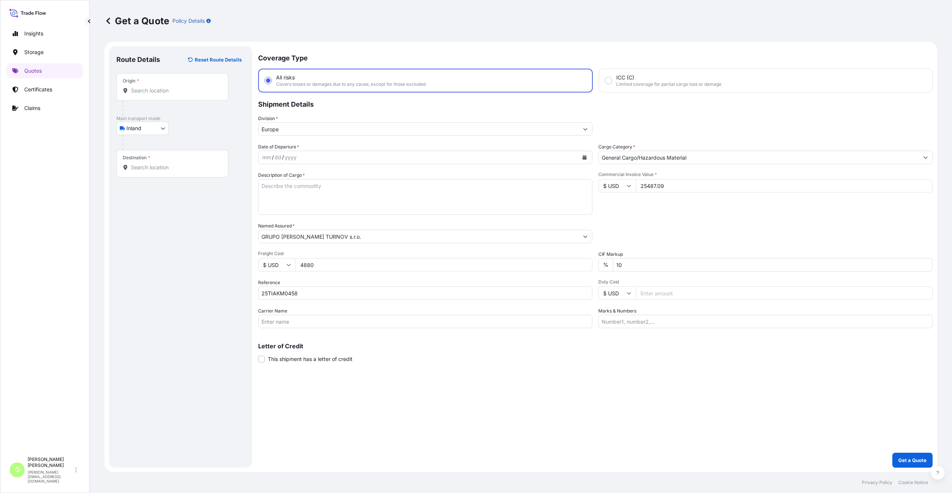
click at [147, 88] on input "Origin *" at bounding box center [175, 90] width 88 height 7
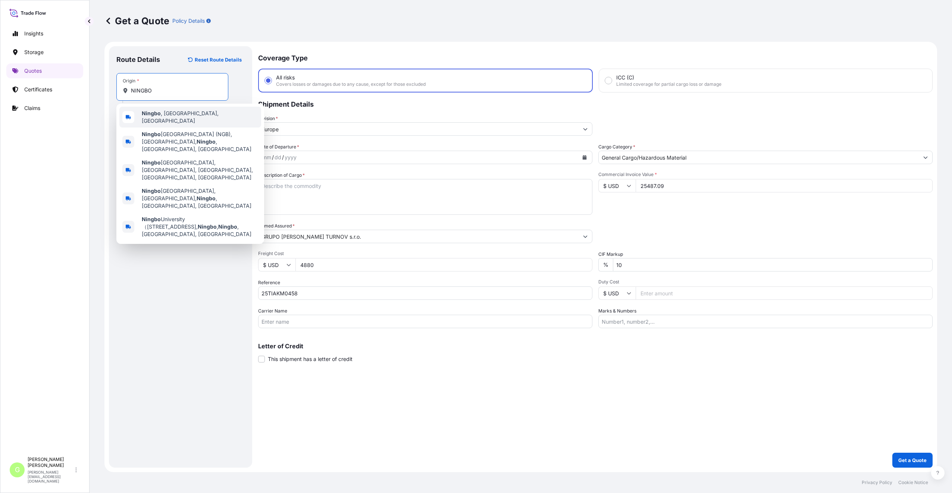
click at [168, 113] on span "[GEOGRAPHIC_DATA] , [GEOGRAPHIC_DATA], [GEOGRAPHIC_DATA]" at bounding box center [200, 117] width 116 height 15
type input "[GEOGRAPHIC_DATA], [GEOGRAPHIC_DATA], [GEOGRAPHIC_DATA]"
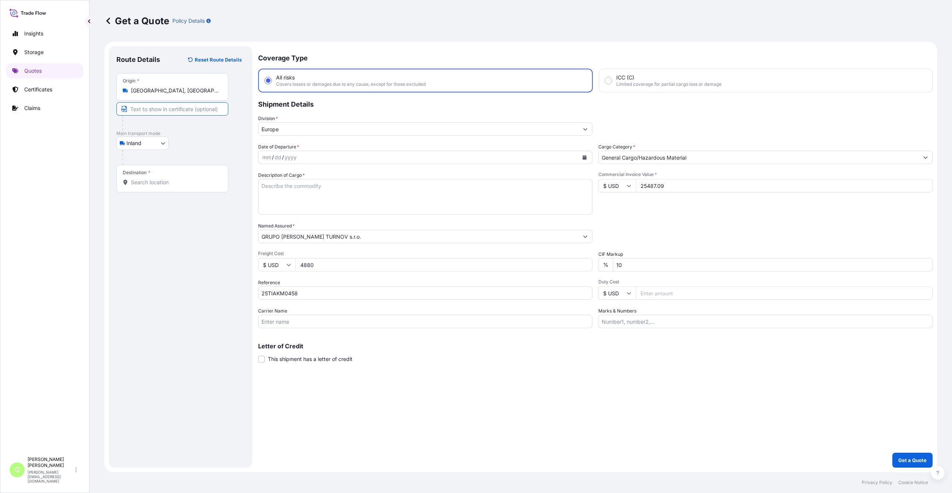
click at [160, 109] on input "Text to appear on certificate" at bounding box center [172, 108] width 112 height 13
type input "NINGBO [GEOGRAPHIC_DATA]"
click at [153, 182] on input "Destination *" at bounding box center [175, 182] width 88 height 7
click at [449, 427] on div "Coverage Type All risks Covers losses or damages due to any cause, except for t…" at bounding box center [595, 257] width 675 height 422
click at [135, 182] on input "Destination * Please select a destination" at bounding box center [175, 182] width 88 height 7
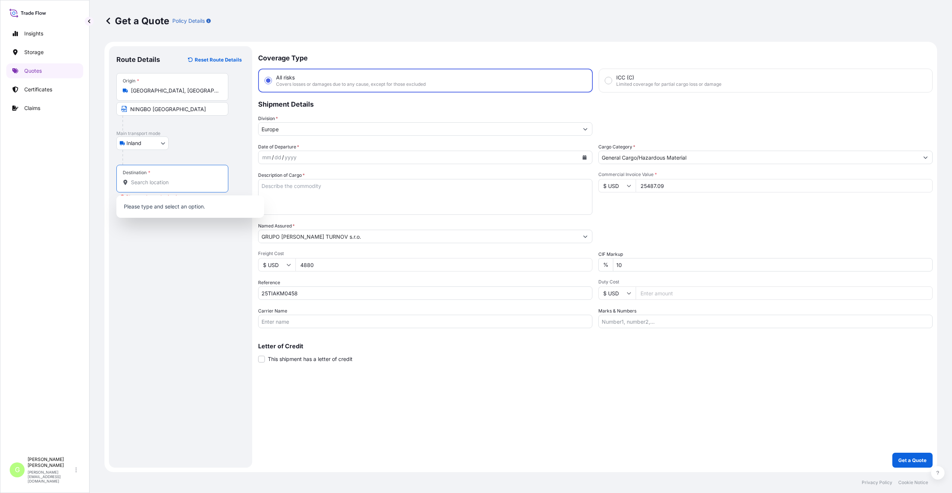
paste input "[GEOGRAPHIC_DATA]"
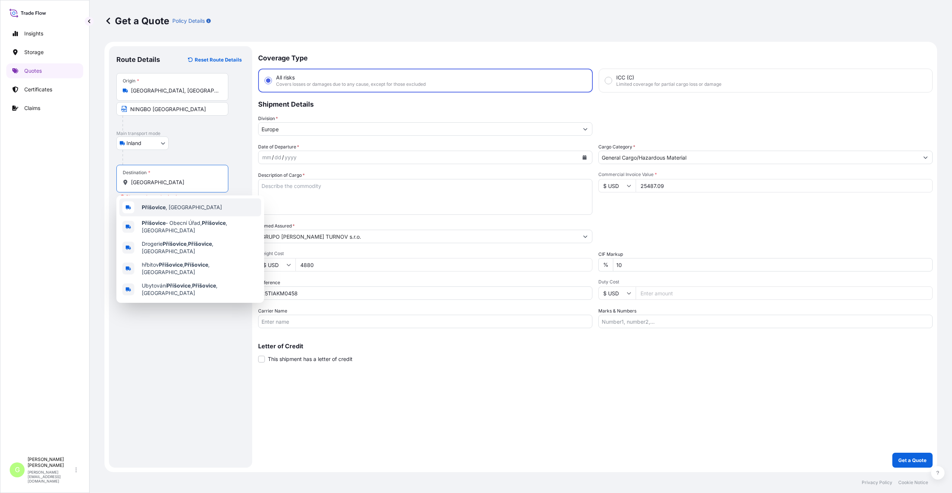
click at [162, 209] on b "Příšovice" at bounding box center [154, 207] width 24 height 6
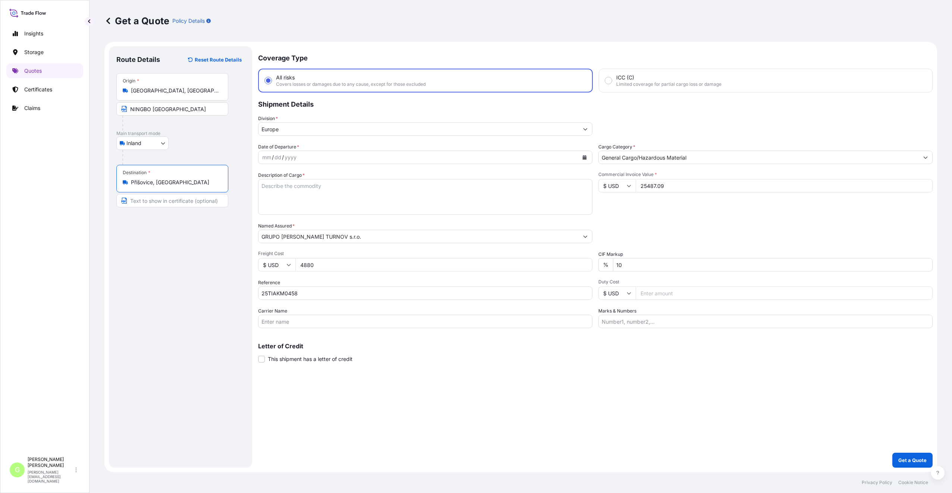
type input "Příšovice, [GEOGRAPHIC_DATA]"
click at [152, 203] on input "Text to appear on certificate" at bounding box center [172, 200] width 112 height 13
paste input "[GEOGRAPHIC_DATA]"
type input "[GEOGRAPHIC_DATA], [GEOGRAPHIC_DATA]"
click at [237, 290] on div "Route Details Reset Route Details Place of loading Road / [GEOGRAPHIC_DATA] / I…" at bounding box center [180, 257] width 128 height 407
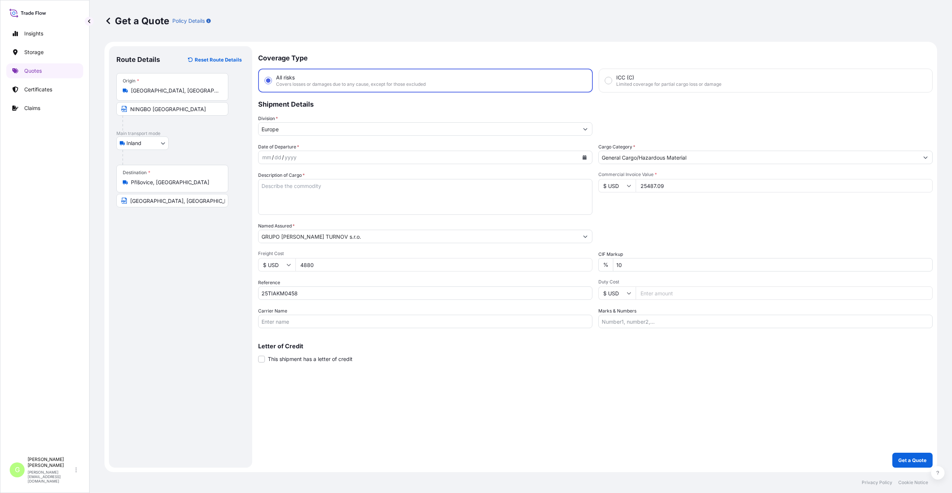
click at [584, 156] on icon "Calendar" at bounding box center [585, 157] width 4 height 4
click at [272, 179] on icon "Previous" at bounding box center [274, 179] width 4 height 4
click at [354, 234] on div "20" at bounding box center [356, 234] width 13 height 13
click at [295, 182] on textarea "Description of Cargo *" at bounding box center [425, 197] width 334 height 36
click at [172, 288] on div "Route Details Reset Route Details Place of loading Road / [GEOGRAPHIC_DATA] / I…" at bounding box center [180, 257] width 128 height 407
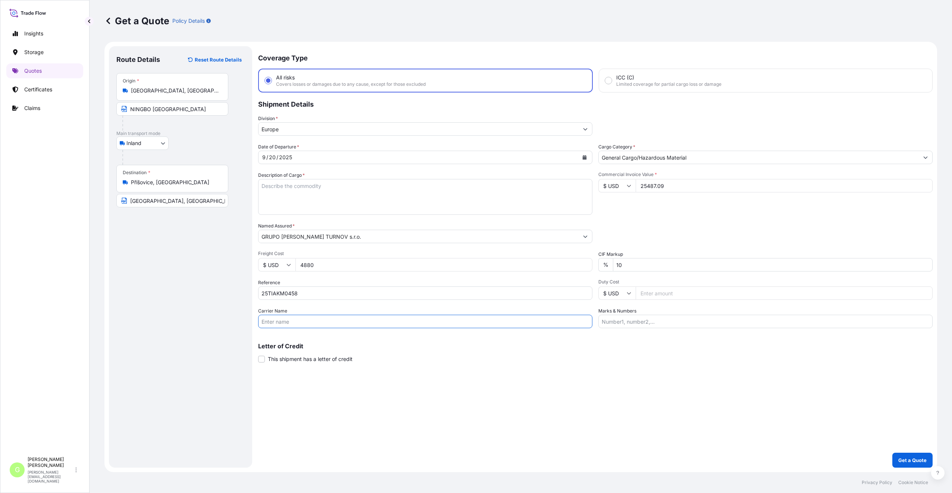
click at [274, 318] on input "Carrier Name" at bounding box center [425, 321] width 334 height 13
type input "CFS CESKA TREBOVA S.R.O."
click at [276, 187] on textarea "Description of Cargo *" at bounding box center [425, 197] width 334 height 36
click at [313, 179] on textarea "Description of Cargo *" at bounding box center [425, 197] width 334 height 36
click at [311, 184] on textarea "Description of Cargo *" at bounding box center [425, 197] width 334 height 36
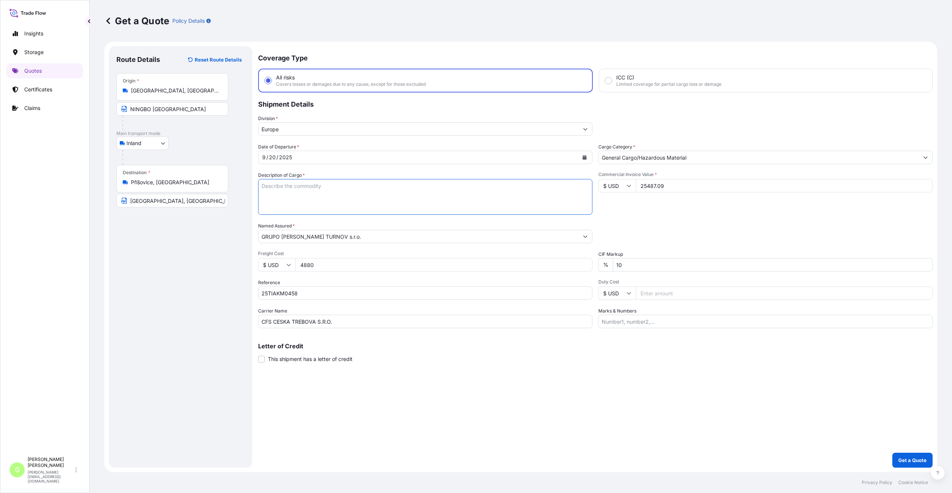
paste textarea "inner door handle"
type textarea "inner door handle"
drag, startPoint x: 732, startPoint y: 358, endPoint x: 911, endPoint y: 417, distance: 188.3
click at [911, 417] on div "Coverage Type All risks Covers losses or damages due to any cause, except for t…" at bounding box center [595, 257] width 675 height 422
click at [922, 460] on p "Get a Quote" at bounding box center [912, 460] width 28 height 7
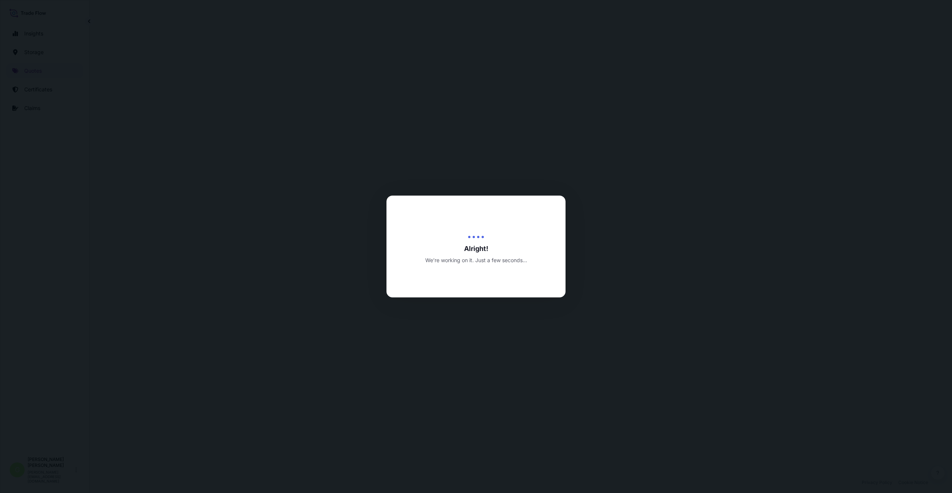
select select "Inland"
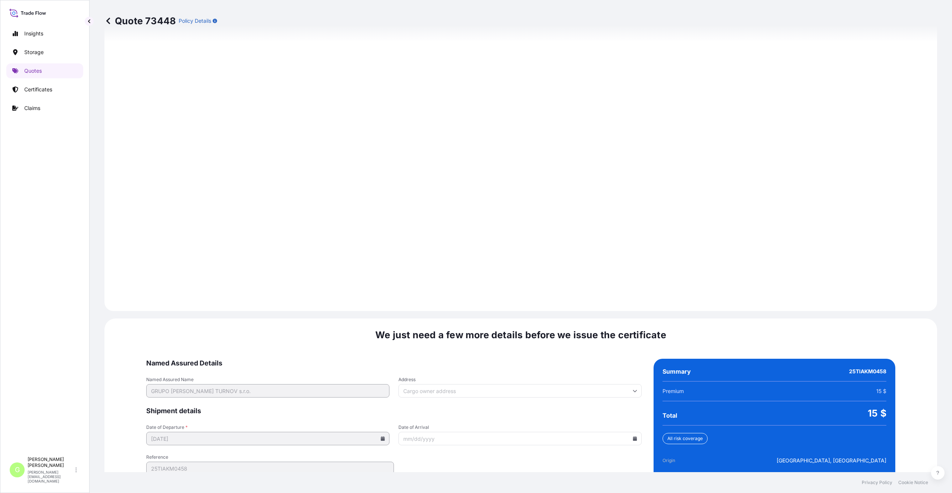
scroll to position [898, 0]
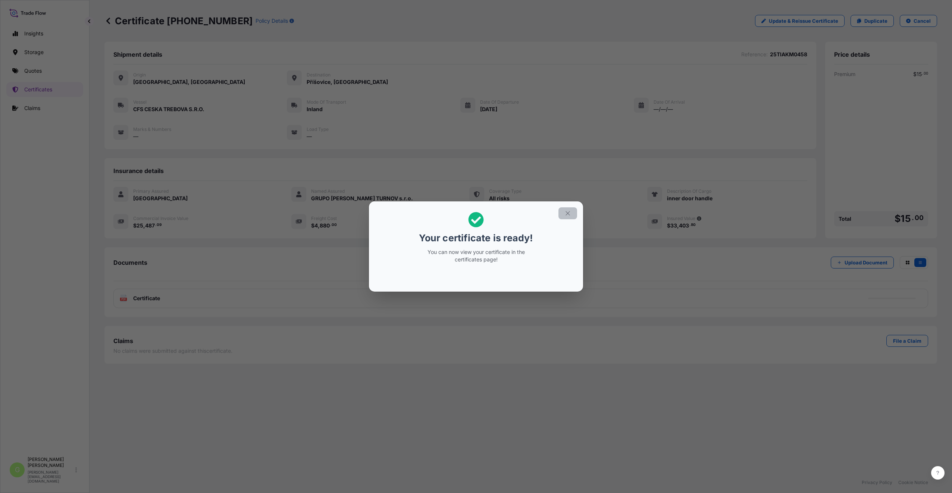
click at [568, 213] on icon "button" at bounding box center [567, 213] width 7 height 7
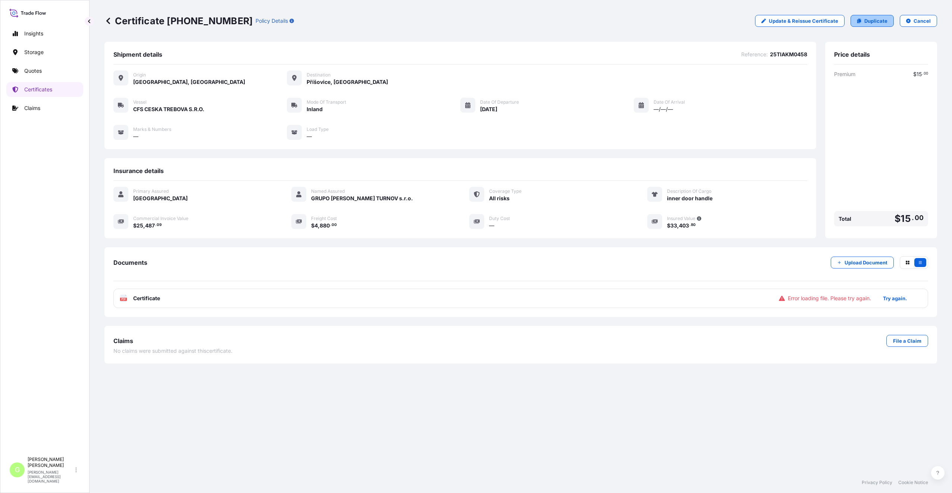
click at [882, 18] on p "Duplicate" at bounding box center [875, 20] width 23 height 7
select select "Inland"
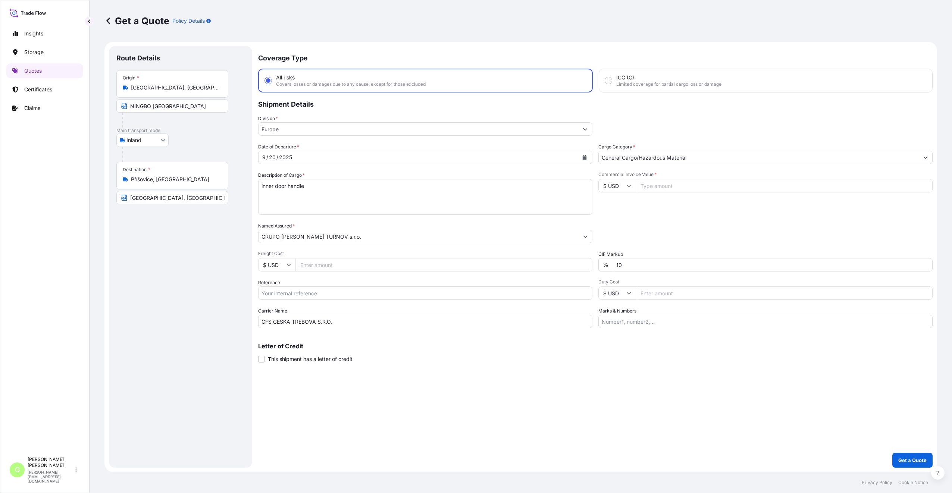
click at [303, 287] on input "Reference" at bounding box center [425, 293] width 334 height 13
paste input "25TIAKM0466"
type input "25TIAKM0466"
click at [681, 184] on input "Commercial Invoice Value *" at bounding box center [784, 185] width 297 height 13
paste input "36429.83"
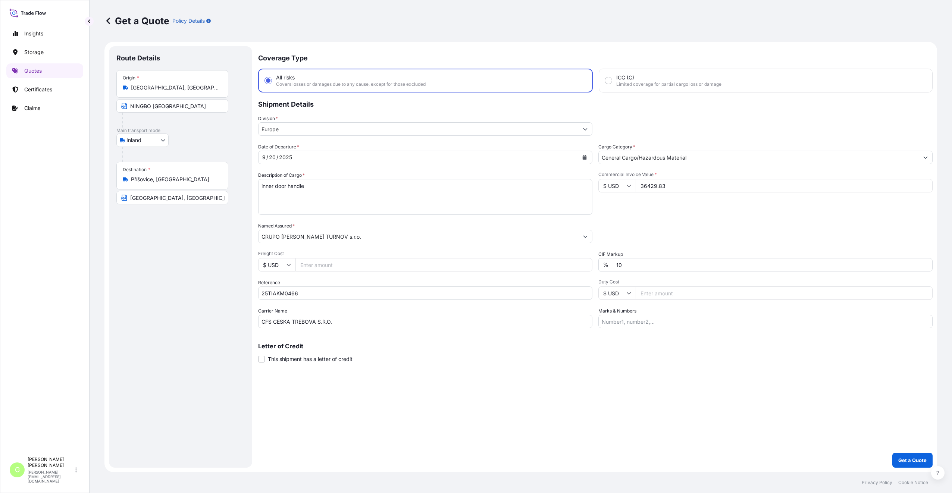
type input "36429.83"
click at [334, 263] on input "Freight Cost" at bounding box center [443, 264] width 297 height 13
paste input "1880"
type input "1880"
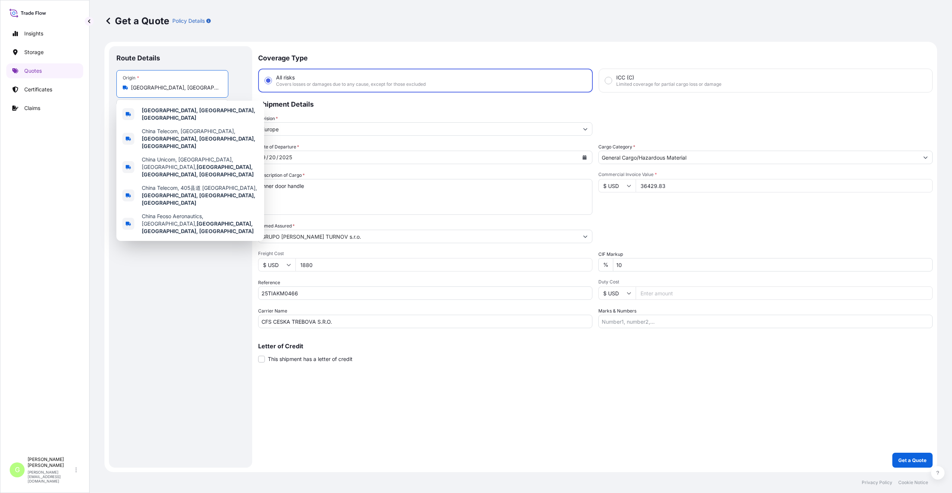
drag, startPoint x: 187, startPoint y: 85, endPoint x: 126, endPoint y: 82, distance: 60.9
click at [129, 84] on div "Origin * [GEOGRAPHIC_DATA], [GEOGRAPHIC_DATA], [GEOGRAPHIC_DATA]" at bounding box center [172, 84] width 112 height 28
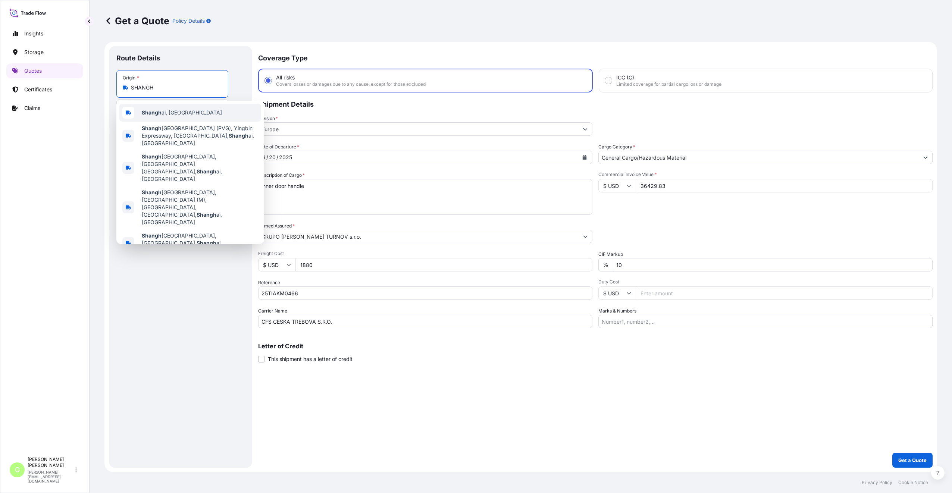
click at [157, 114] on b "Shangh" at bounding box center [152, 112] width 20 height 6
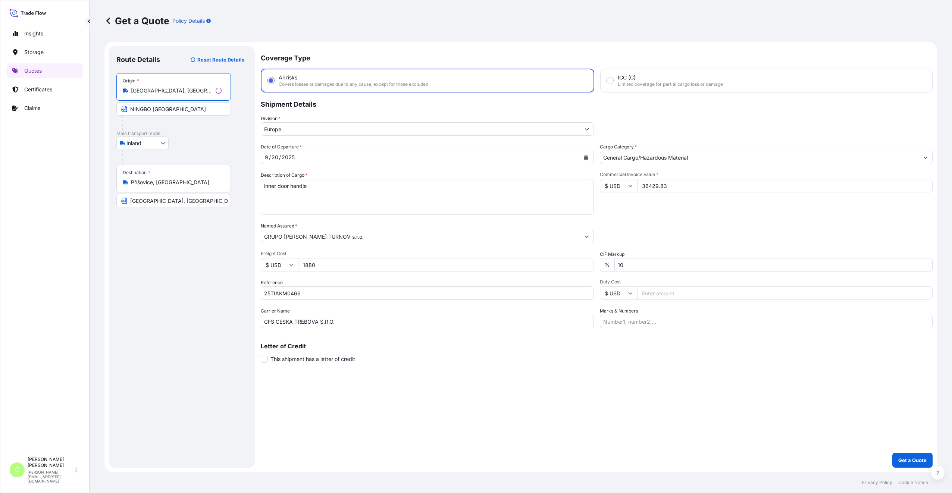
type input "[GEOGRAPHIC_DATA], [GEOGRAPHIC_DATA]"
drag, startPoint x: 171, startPoint y: 110, endPoint x: 120, endPoint y: 111, distance: 51.5
click at [120, 111] on input "NINGBO [GEOGRAPHIC_DATA]" at bounding box center [172, 108] width 112 height 13
type input "[GEOGRAPHIC_DATA], [GEOGRAPHIC_DATA]"
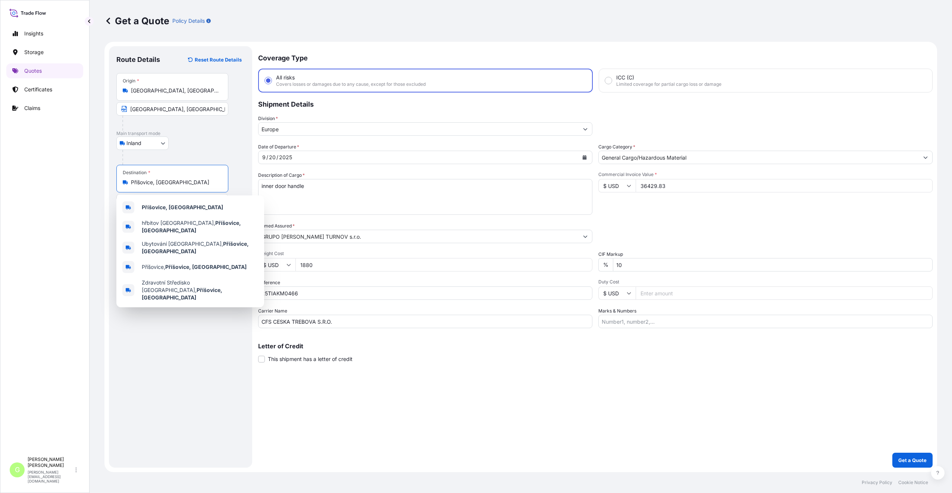
drag, startPoint x: 180, startPoint y: 186, endPoint x: 122, endPoint y: 179, distance: 58.9
click at [122, 179] on div "Destination * [GEOGRAPHIC_DATA], [GEOGRAPHIC_DATA]" at bounding box center [172, 179] width 112 height 28
click at [157, 204] on div "Turnov , Turnov 1, [GEOGRAPHIC_DATA]" at bounding box center [190, 207] width 142 height 18
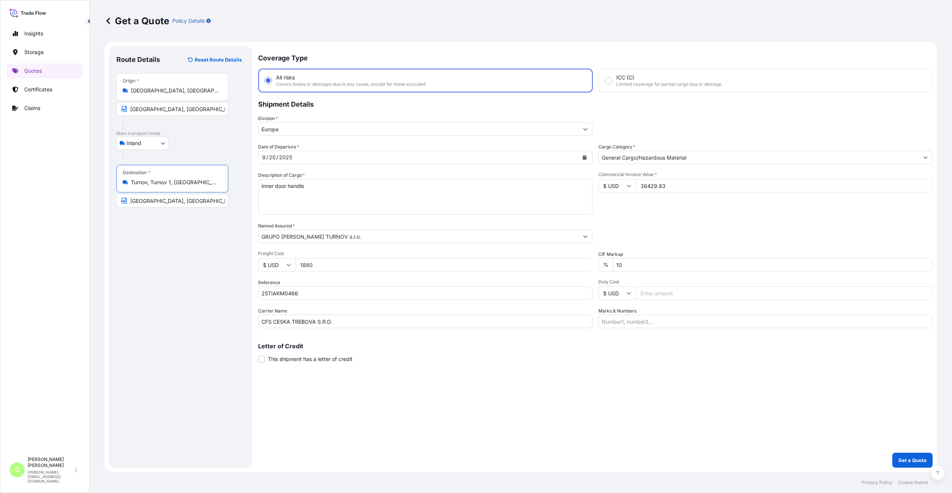
type input "Turnov, Turnov 1, [GEOGRAPHIC_DATA]"
drag, startPoint x: 157, startPoint y: 200, endPoint x: 127, endPoint y: 198, distance: 29.9
click at [127, 198] on input "[GEOGRAPHIC_DATA], [GEOGRAPHIC_DATA]" at bounding box center [172, 200] width 112 height 13
type input "TURNOV, [GEOGRAPHIC_DATA]"
click at [140, 286] on div "Route Details Reset Route Details Place of loading Road / [GEOGRAPHIC_DATA] / I…" at bounding box center [180, 257] width 128 height 407
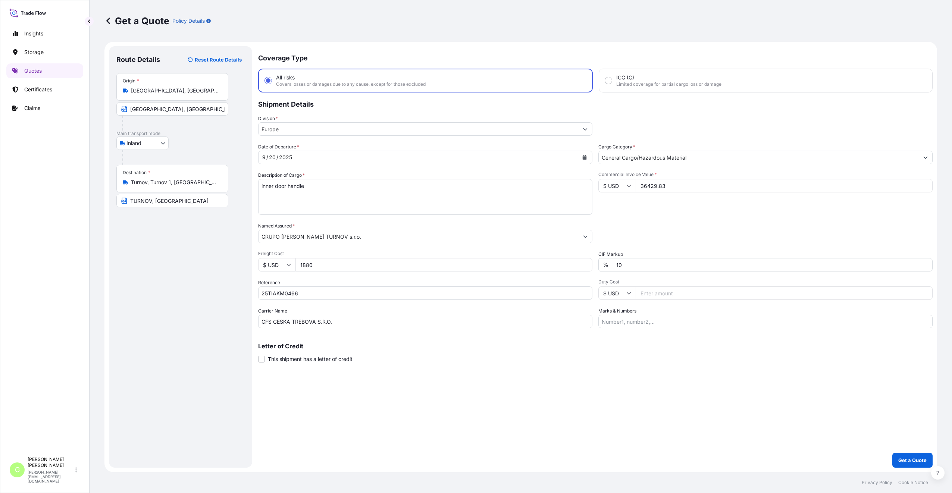
click at [296, 408] on div "Coverage Type All risks Covers losses or damages due to any cause, except for t…" at bounding box center [595, 257] width 675 height 422
drag, startPoint x: 344, startPoint y: 320, endPoint x: 232, endPoint y: 322, distance: 112.0
click at [232, 322] on form "Route Details Reset Route Details Place of loading Road / Inland Road / Inland …" at bounding box center [520, 257] width 833 height 431
click at [212, 245] on div "Route Details Reset Route Details Place of loading Road / [GEOGRAPHIC_DATA] / I…" at bounding box center [180, 257] width 128 height 407
drag, startPoint x: 309, startPoint y: 185, endPoint x: 259, endPoint y: 187, distance: 49.6
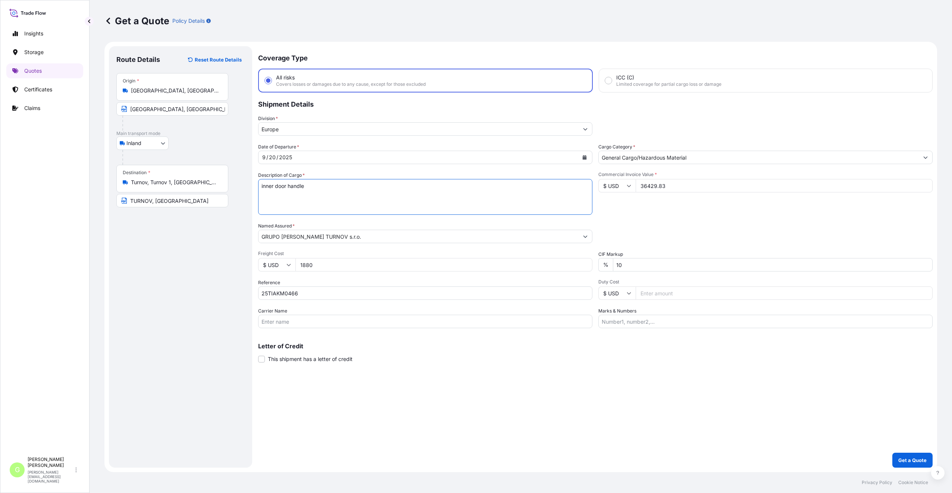
click at [259, 187] on textarea "inner door handle" at bounding box center [425, 197] width 334 height 36
paste textarea "CAR SPEAKER"
type textarea "CAR SPEAKER"
click at [918, 455] on button "Get a Quote" at bounding box center [912, 460] width 40 height 15
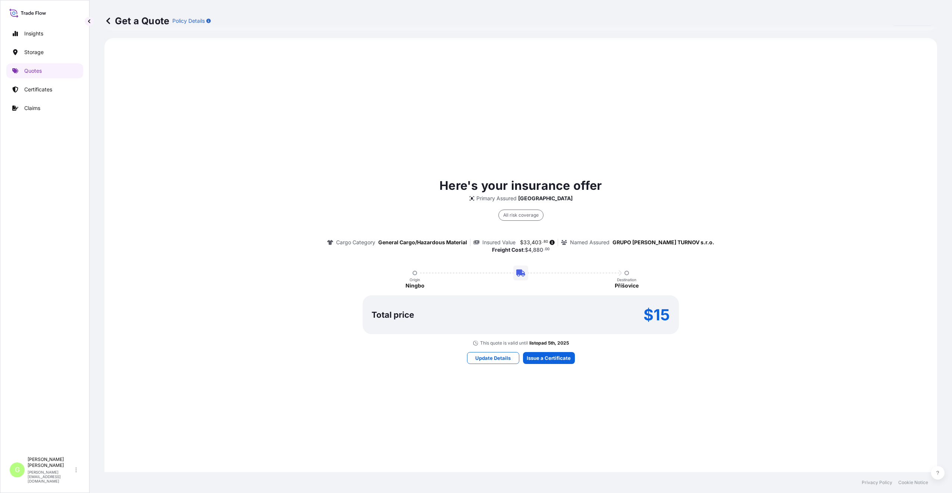
scroll to position [484, 0]
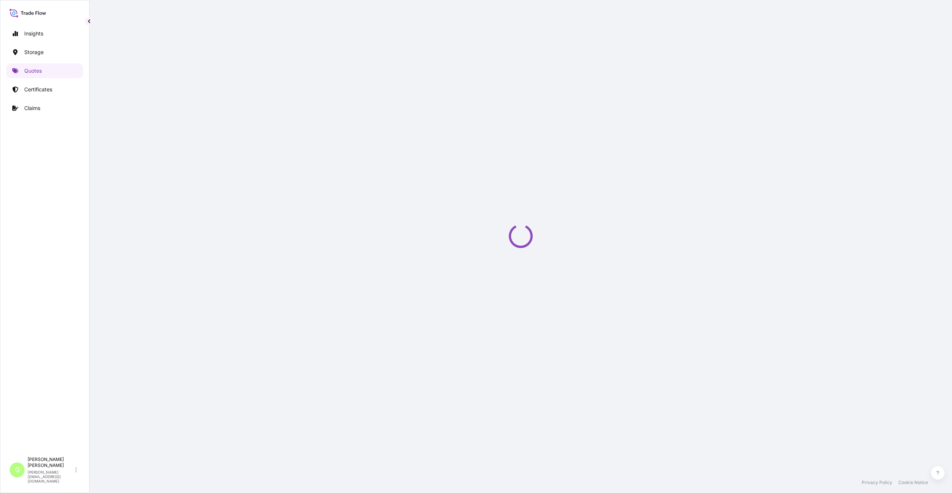
select select "Inland"
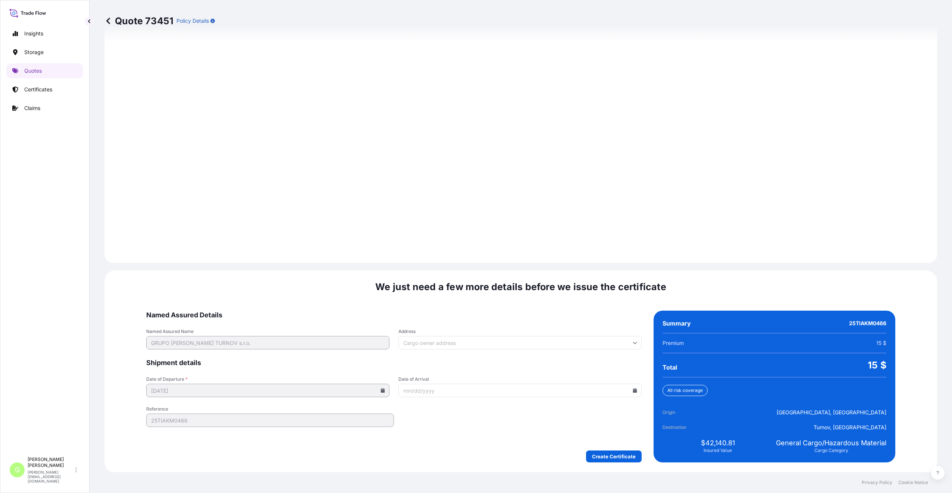
scroll to position [898, 0]
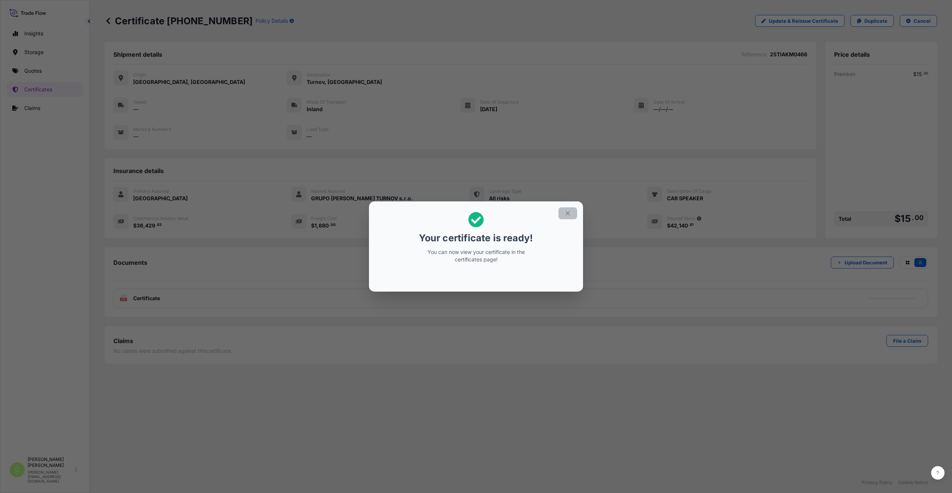
click at [563, 212] on button "button" at bounding box center [568, 213] width 19 height 12
